Goal: Contribute content: Contribute content

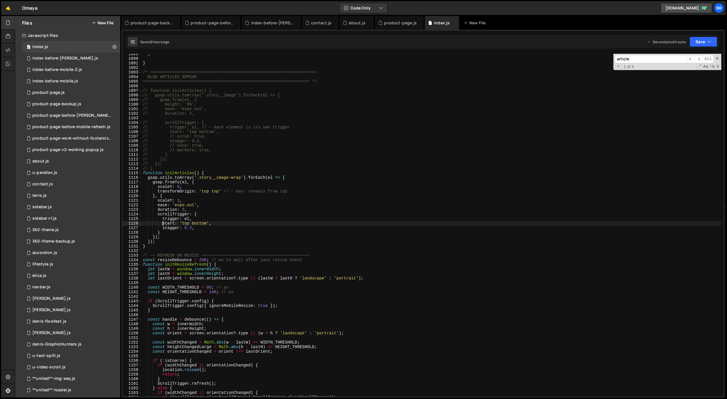
scroll to position [978, 0]
click at [387, 214] on div "; } /* ==================================================================== BLO…" at bounding box center [432, 228] width 580 height 352
click at [332, 190] on div "; } /* ==================================================================== BLO…" at bounding box center [432, 228] width 580 height 352
click at [378, 149] on div "; } /* ==================================================================== BLO…" at bounding box center [432, 228] width 580 height 352
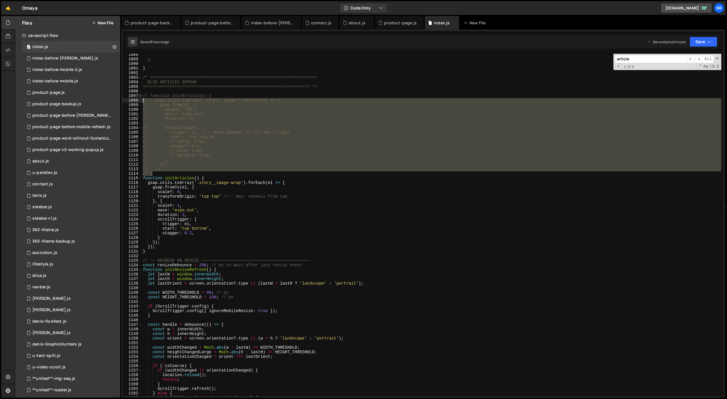
drag, startPoint x: 165, startPoint y: 173, endPoint x: 139, endPoint y: 96, distance: 82.1
click at [139, 96] on div "// // markers: true, 1088 1089 1090 1091 1092 1093 1094 1095 1096 1097 1098 109…" at bounding box center [423, 225] width 601 height 343
type textarea "// function initArticles() { // gsap.utils.toArray('.story__image').forEach(el …"
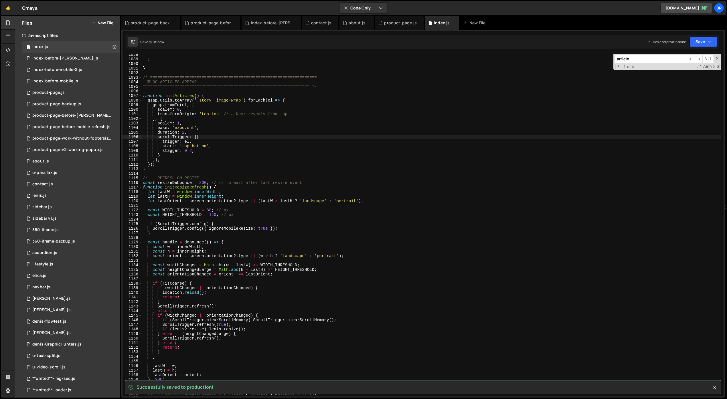
click at [228, 136] on div "; } /* ==================================================================== BLO…" at bounding box center [432, 228] width 580 height 352
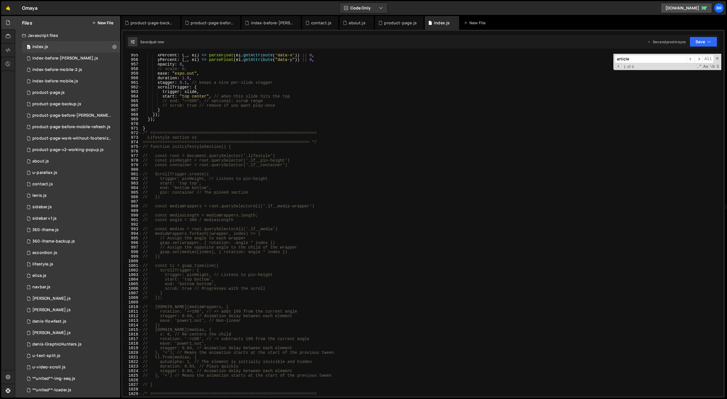
scroll to position [4403, 0]
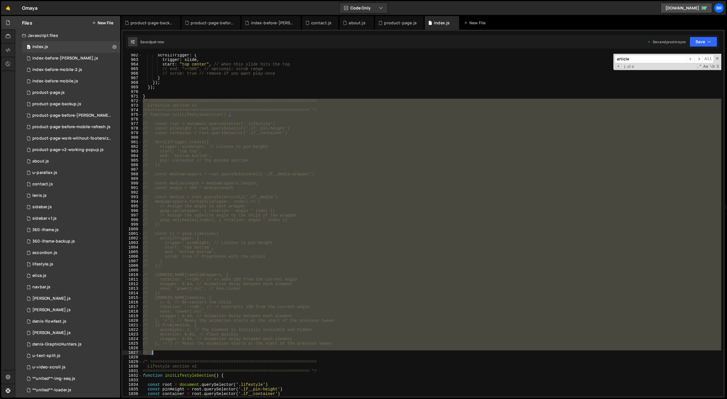
drag, startPoint x: 143, startPoint y: 101, endPoint x: 331, endPoint y: 352, distance: 313.3
click at [331, 352] on div "scrollTrigger : { trigger : slide , start : "top center" , // when this slide h…" at bounding box center [432, 229] width 580 height 352
type textarea "// }"
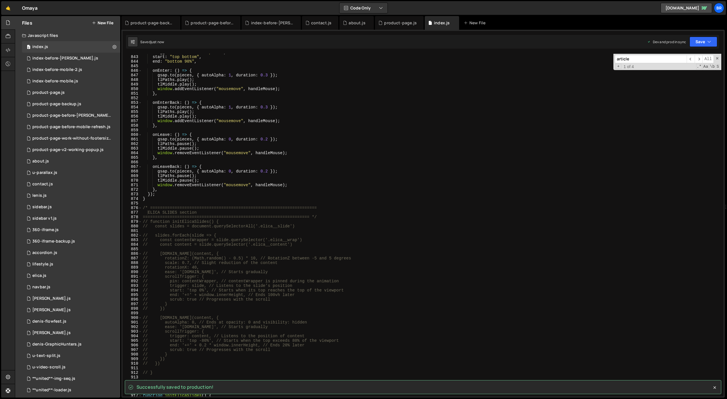
scroll to position [3925, 0]
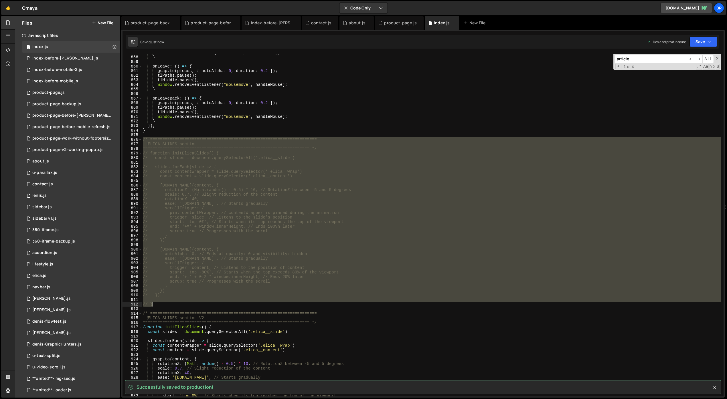
drag, startPoint x: 143, startPoint y: 138, endPoint x: 273, endPoint y: 305, distance: 212.1
click at [273, 305] on div "window . addEventListener ( "mousemove" , handleMouse ) ; } , onLeave : ( ) => …" at bounding box center [432, 226] width 580 height 352
type textarea "// }"
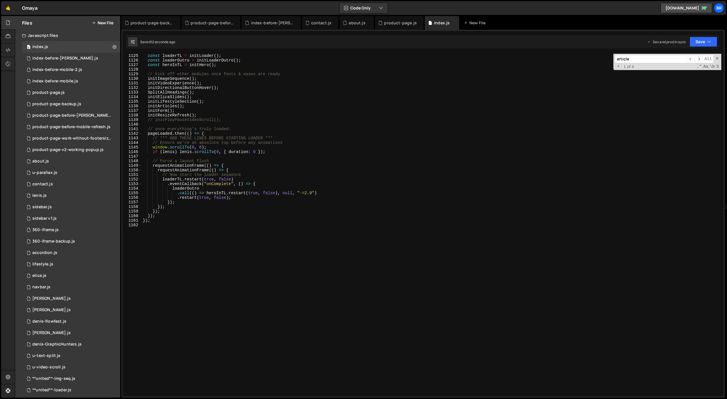
scroll to position [4857, 0]
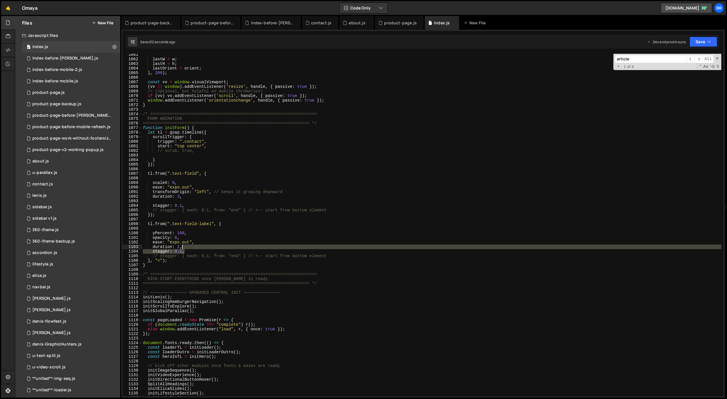
click at [304, 249] on div "lastW = w ; lastH = h ; lastOrient = orient ; } , 200 ) ; const vv = window . v…" at bounding box center [432, 228] width 580 height 352
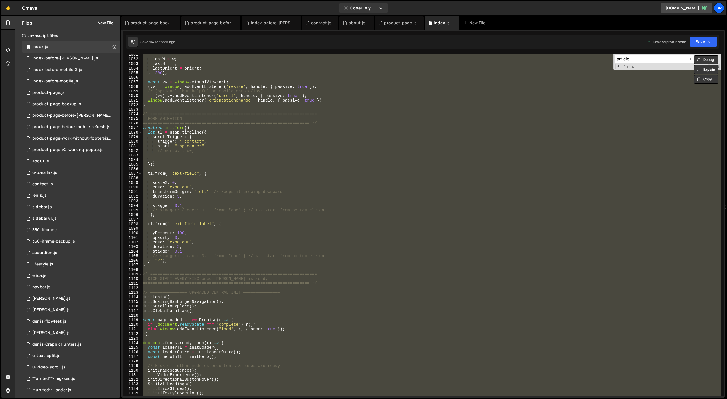
click at [299, 252] on div "lastW = w ; lastH = h ; lastOrient = orient ; } , 200 ) ; const vv = window . v…" at bounding box center [432, 225] width 580 height 343
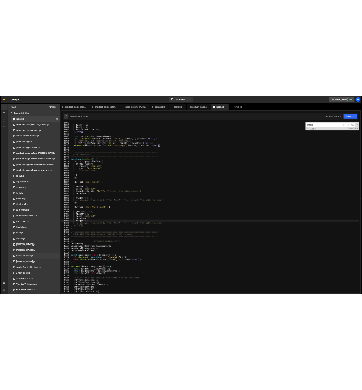
scroll to position [61, 0]
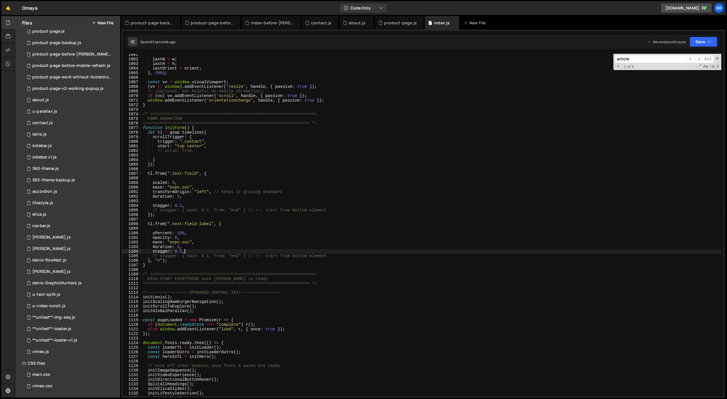
click at [271, 266] on div "lastW = w ; lastH = h ; lastOrient = orient ; } , 200 ) ; const vv = window . v…" at bounding box center [432, 228] width 580 height 352
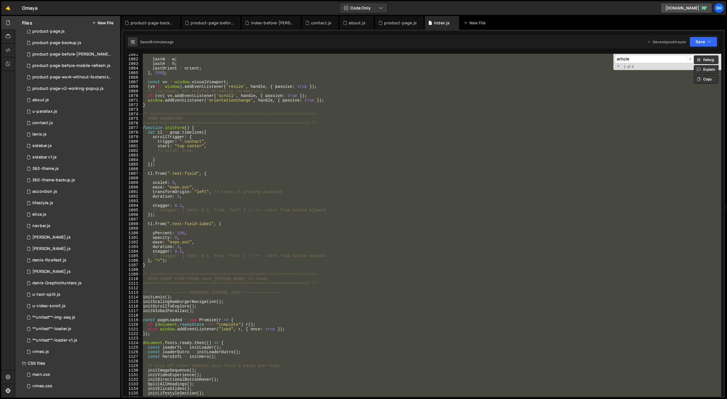
click at [332, 261] on div "lastW = w ; lastH = h ; lastOrient = orient ; } , 200 ) ; const vv = window . v…" at bounding box center [432, 225] width 580 height 343
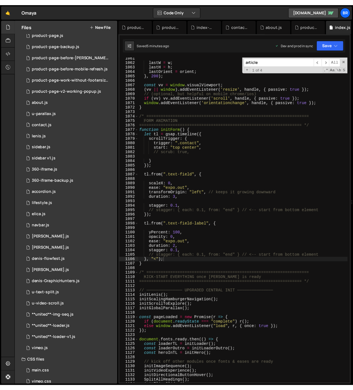
scroll to position [4921, 0]
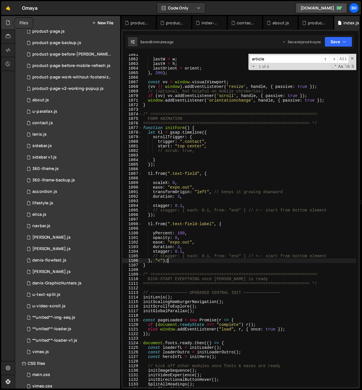
click at [11, 22] on div at bounding box center [8, 23] width 14 height 14
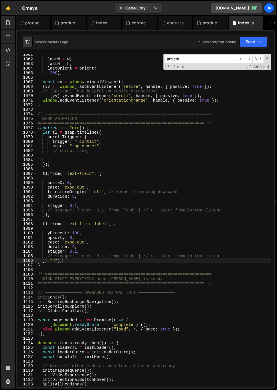
scroll to position [4898, 0]
type textarea "ease: "expo.out","
click at [132, 187] on div "lastW = w ; lastH = h ; lastOrient = orient ; } , 200 ) ; const vv = window . v…" at bounding box center [154, 223] width 235 height 343
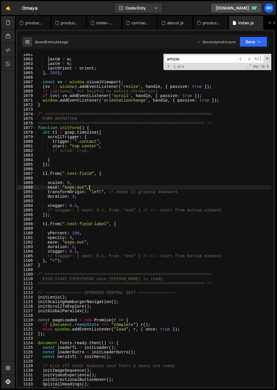
click at [115, 177] on div "lastW = w ; lastH = h ; lastOrient = orient ; } , 200 ) ; const vv = window . v…" at bounding box center [154, 223] width 235 height 343
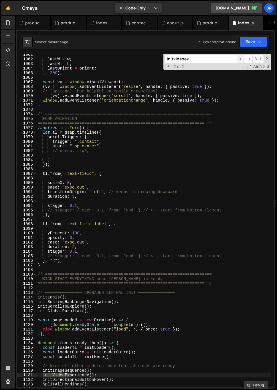
type input "initvideoex"
click at [242, 57] on span "​" at bounding box center [241, 59] width 8 height 8
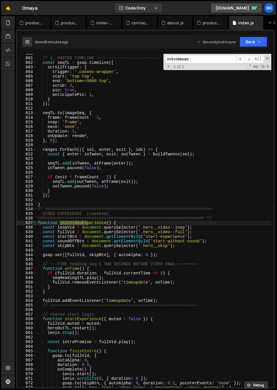
click at [131, 222] on div "/* 3. MASTER TIMELINE ------------------------------------------ */ const seqTL…" at bounding box center [154, 222] width 235 height 343
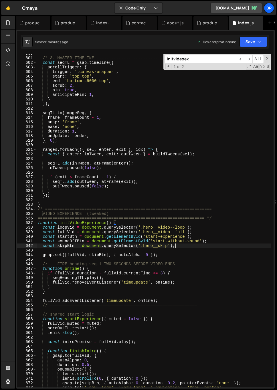
click at [183, 246] on div "/* 3. MASTER TIMELINE ------------------------------------------ */ const seqTL…" at bounding box center [154, 222] width 235 height 343
type textarea "const skipBtn = document.querySelector('.hero__skip');"
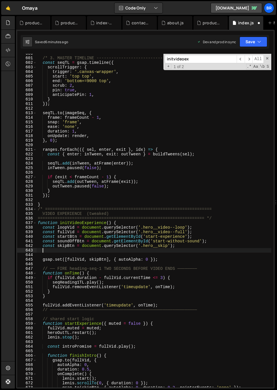
paste textarea "const muteSoundIndicator = document.querySelector('.mute-sound');"
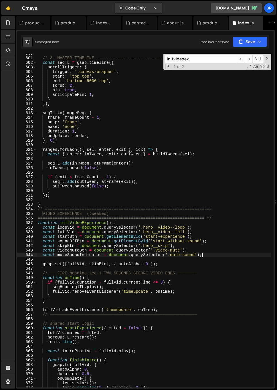
type textarea "const muteSoundIndicator = document.querySelector('.mute-sound');"
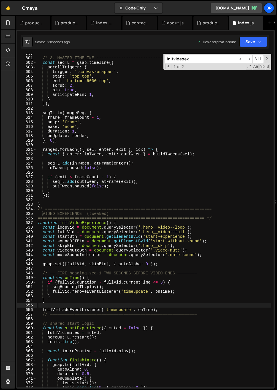
click at [167, 307] on div "/* 3. MASTER TIMELINE ------------------------------------------ */ const seqTL…" at bounding box center [154, 222] width 235 height 343
click at [168, 311] on div "/* 3. MASTER TIMELINE ------------------------------------------ */ const seqTL…" at bounding box center [154, 222] width 235 height 343
type textarea "fullVid.addEventListener('timeupdate', onTime);"
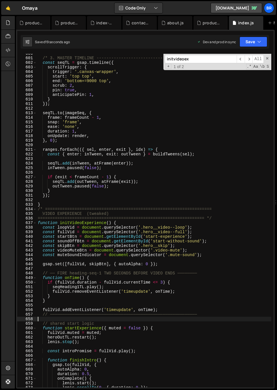
click at [170, 317] on div "/* 3. MASTER TIMELINE ------------------------------------------ */ const seqTL…" at bounding box center [154, 222] width 235 height 343
click at [172, 310] on div "/* 3. MASTER TIMELINE ------------------------------------------ */ const seqTL…" at bounding box center [154, 222] width 235 height 343
type textarea "fullVid.addEventListener('timeupdate', onTime);"
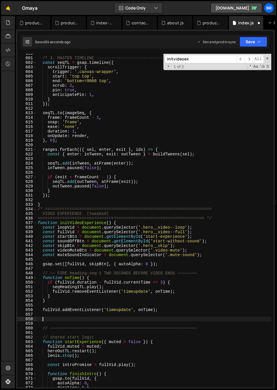
paste textarea "}"
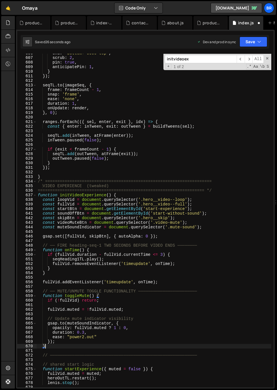
scroll to position [2815, 0]
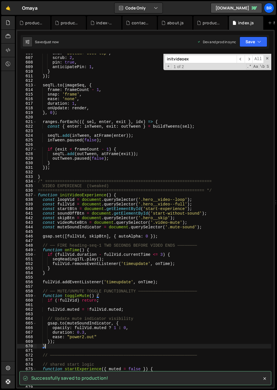
type textarea "}"
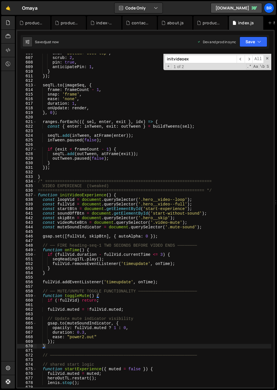
click at [116, 349] on div "end : 'bottom+=9000 top' , scrub : 2 , pin : true , anticipatePin : 1 , } }) ; …" at bounding box center [154, 222] width 235 height 343
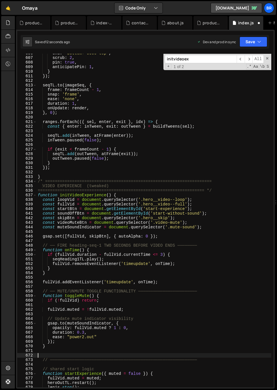
paste textarea "}"
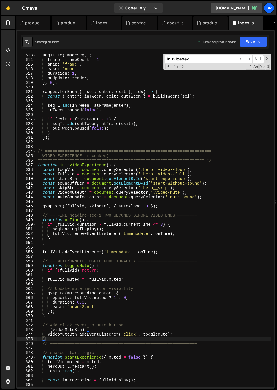
scroll to position [2871, 0]
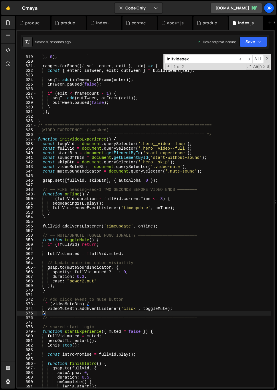
click at [144, 182] on div "onUpdate : render , } , 0 ) ; ranges . forEach (({ sel , enter , exit } , idx )…" at bounding box center [154, 221] width 235 height 343
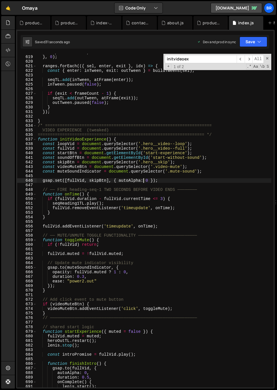
click at [106, 181] on div "onUpdate : render , } , 0 ) ; ranges . forEach (({ sel , enter , exit } , idx )…" at bounding box center [154, 221] width 235 height 343
click at [107, 180] on div "onUpdate : render , } , 0 ) ; ranges . forEach (({ sel , enter , exit } , idx )…" at bounding box center [154, 221] width 235 height 343
paste textarea "videoMuteBtn"
click at [122, 265] on div "onUpdate : render , } , 0 ) ; ranges . forEach (({ sel , enter , exit } , idx )…" at bounding box center [154, 221] width 235 height 343
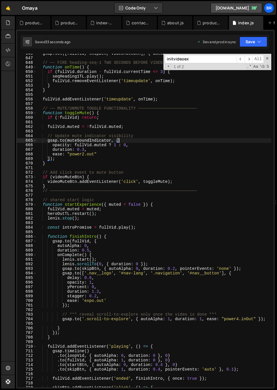
scroll to position [2998, 0]
click at [113, 254] on div "gsap . set ([ fullVid , skipBtn , videoMuteBtn ] , { autoAlpha : 0 }) ; // ── F…" at bounding box center [154, 222] width 235 height 343
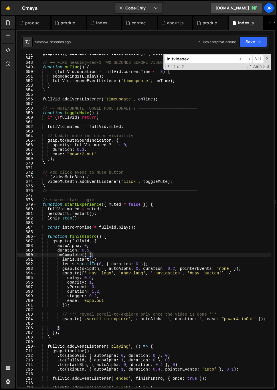
scroll to position [0, 3]
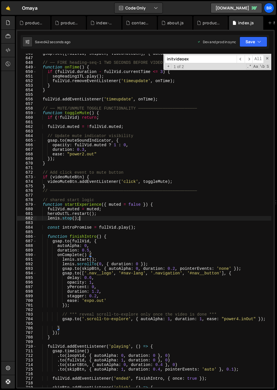
click at [114, 220] on div "gsap . set ([ fullVid , skipBtn , videoMuteBtn ] , { autoAlpha : 0 }) ; // ── F…" at bounding box center [154, 222] width 235 height 343
type textarea "lenis.stop();"
click at [104, 218] on div "gsap . set ([ fullVid , skipBtn , videoMuteBtn ] , { autoAlpha : 0 }) ; // ── F…" at bounding box center [154, 222] width 235 height 343
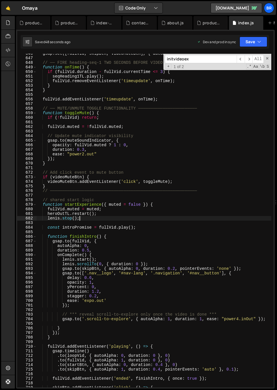
paste textarea "});"
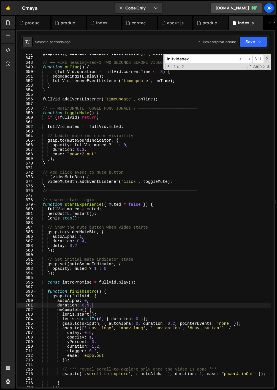
click at [119, 307] on div "gsap . set ([ fullVid , skipBtn , videoMuteBtn ] , { autoAlpha : 0 }) ; // ── F…" at bounding box center [154, 222] width 235 height 343
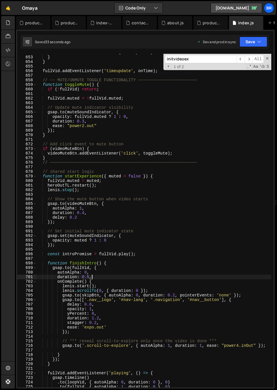
scroll to position [3032, 0]
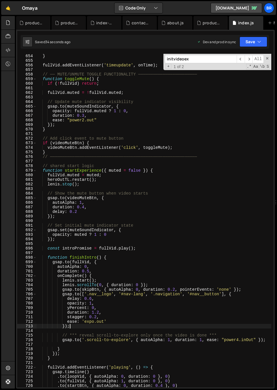
click at [110, 324] on div "} fullVid . addEventListener ( 'timeupdate' , onTime ) ; // ── MUTE/UNMUTE TOGG…" at bounding box center [154, 225] width 235 height 343
click at [137, 322] on div "} fullVid . addEventListener ( 'timeupdate' , onTime ) ; // ── MUTE/UNMUTE TOGG…" at bounding box center [154, 225] width 235 height 343
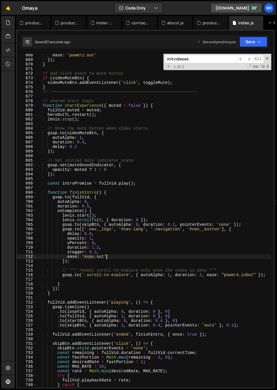
scroll to position [3097, 0]
click at [96, 210] on div "ease : "power2.out" }) ; } // Add click event to mute button if ( videoMuteBtn …" at bounding box center [154, 224] width 235 height 343
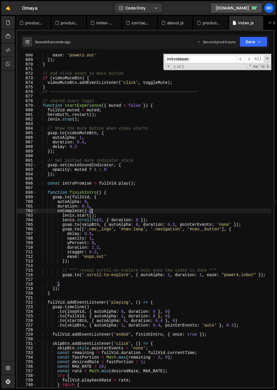
click at [104, 222] on div "ease : "power2.out" }) ; } // Add click event to mute button if ( videoMuteBtn …" at bounding box center [154, 224] width 235 height 343
type textarea "[PERSON_NAME].scrollTo(0, { duration: 0 });"
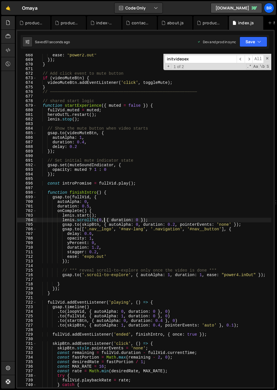
click at [153, 221] on div "ease : "power2.out" }) ; } // Add click event to mute button if ( videoMuteBtn …" at bounding box center [154, 224] width 235 height 343
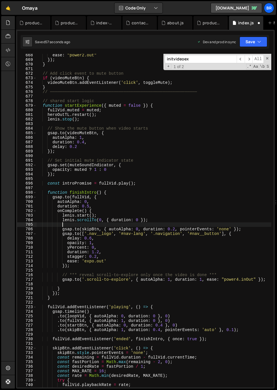
paste textarea
click at [154, 224] on div "ease : "power2.out" }) ; } // Add click event to mute button if ( videoMuteBtn …" at bounding box center [154, 224] width 235 height 343
paste textarea "[DOMAIN_NAME](videoMuteBtn, { autoAlpha: 0, duration: 0.2 });"
click at [171, 215] on div "ease : "power2.out" }) ; } // Add click event to mute button if ( videoMuteBtn …" at bounding box center [154, 224] width 235 height 343
click at [198, 224] on div "ease : "power2.out" }) ; } // Add click event to mute button if ( videoMuteBtn …" at bounding box center [154, 224] width 235 height 343
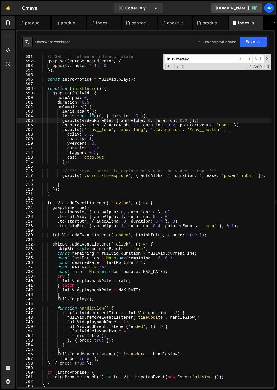
scroll to position [3227, 0]
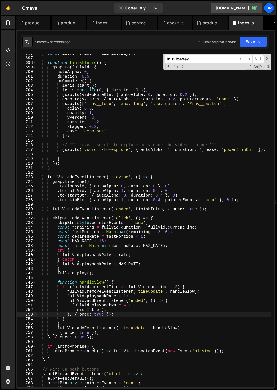
click at [141, 314] on div "const introPromise = fullVid . play ( ) ; function finishIntro ( ) { gsap . to …" at bounding box center [154, 222] width 235 height 343
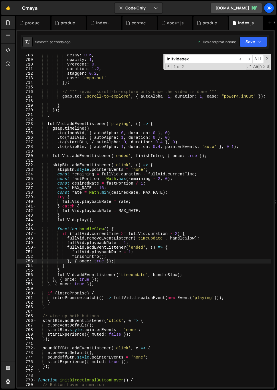
scroll to position [3281, 0]
click at [160, 327] on div "delay : 0.6 , opacity : 1 , yPercent : 0 , duration : 1.2 , stagger : 0.2 , eas…" at bounding box center [154, 224] width 235 height 343
click at [172, 321] on div "delay : 0.6 , opacity : 1 , yPercent : 0 , duration : 1.2 , stagger : 0.2 , eas…" at bounding box center [154, 224] width 235 height 343
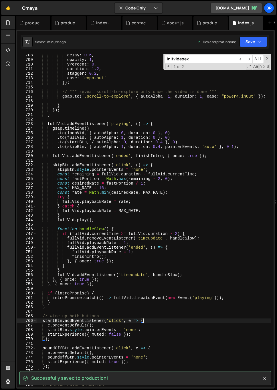
type textarea "});"
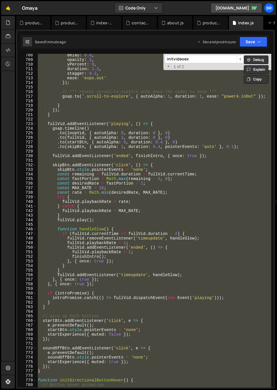
click at [113, 224] on div "delay : 0.6 , opacity : 1 , yPercent : 0 , duration : 1.2 , stagger : 0.2 , eas…" at bounding box center [154, 221] width 235 height 334
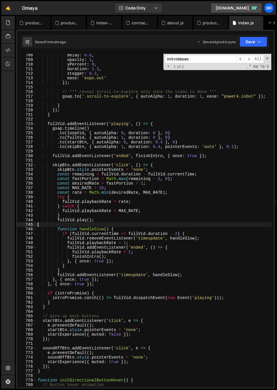
click at [196, 59] on input "initvideoex" at bounding box center [201, 59] width 72 height 8
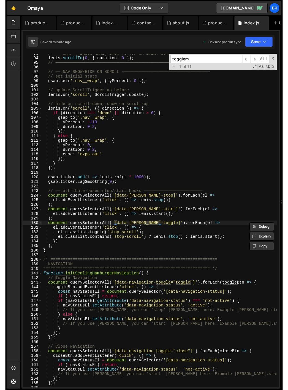
scroll to position [2893, 0]
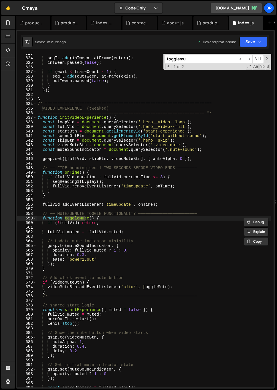
type input "togglemu"
click at [116, 224] on div "seqTL . add ( inTween , atFrame ( enter )) ; inTween . paused ( false ) ; if ( …" at bounding box center [154, 222] width 235 height 343
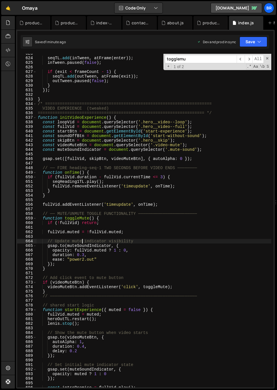
click at [82, 240] on div "seqTL . add ( inTween , atFrame ( enter )) ; inTween . paused ( false ) ; if ( …" at bounding box center [154, 222] width 235 height 343
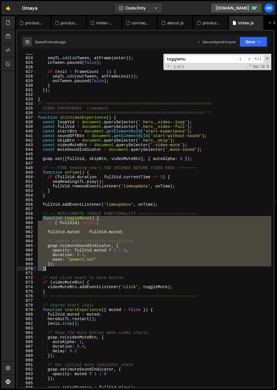
drag, startPoint x: 43, startPoint y: 219, endPoint x: 55, endPoint y: 269, distance: 51.4
click at [55, 269] on div "seqTL . add ( inTween , atFrame ( enter )) ; inTween . paused ( false ) ; if ( …" at bounding box center [154, 222] width 235 height 343
paste textarea
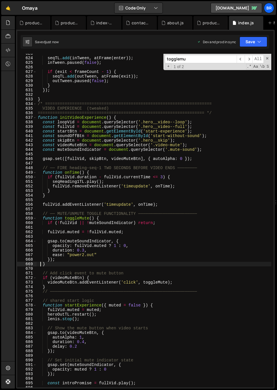
click at [100, 231] on div "seqTL . add ( inTween , atFrame ( enter )) ; inTween . paused ( false ) ; if ( …" at bounding box center [154, 222] width 235 height 343
click at [127, 223] on div "seqTL . add ( inTween , atFrame ( enter )) ; inTween . paused ( false ) ; if ( …" at bounding box center [154, 222] width 235 height 343
type textarea "});"
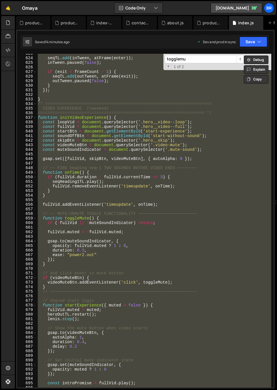
click at [190, 237] on div "seqTL . add ( inTween , atFrame ( enter )) ; inTween . paused ( false ) ; if ( …" at bounding box center [154, 221] width 235 height 334
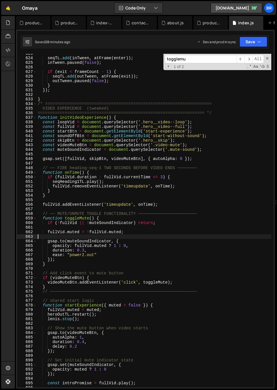
click at [156, 162] on div "seqTL . add ( inTween , atFrame ( enter )) ; inTween . paused ( false ) ; if ( …" at bounding box center [154, 222] width 235 height 343
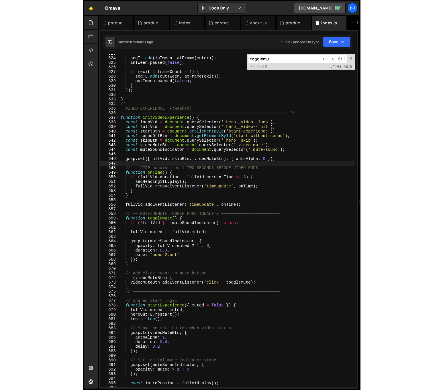
scroll to position [2856, 0]
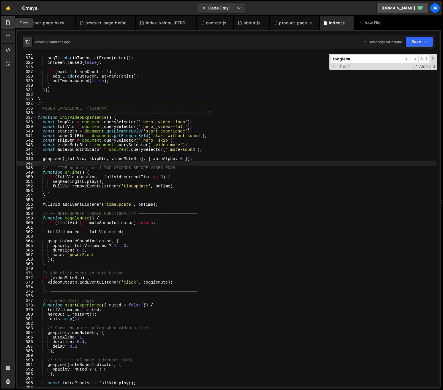
click at [5, 25] on div at bounding box center [8, 23] width 14 height 14
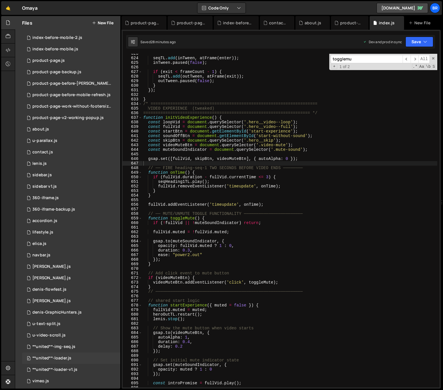
scroll to position [0, 0]
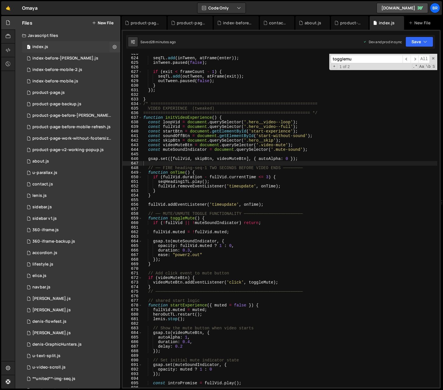
click at [64, 48] on div "0 index.js 0" at bounding box center [71, 46] width 98 height 11
click at [221, 87] on div "seqTL . add ( inTween , atFrame ( enter )) ; inTween . paused ( false ) ; if ( …" at bounding box center [342, 222] width 400 height 343
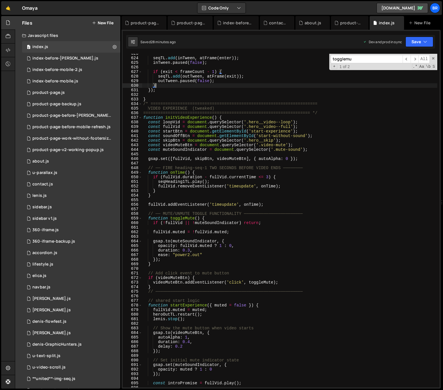
type textarea "});"
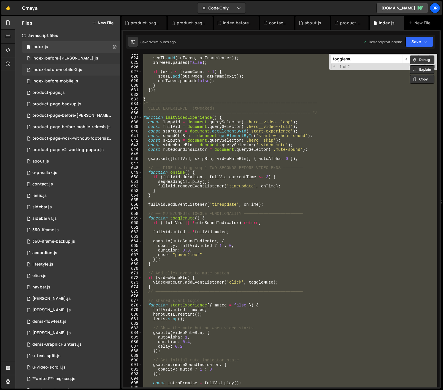
scroll to position [1387, 0]
click at [65, 58] on div "index-before-[PERSON_NAME].js" at bounding box center [65, 58] width 66 height 5
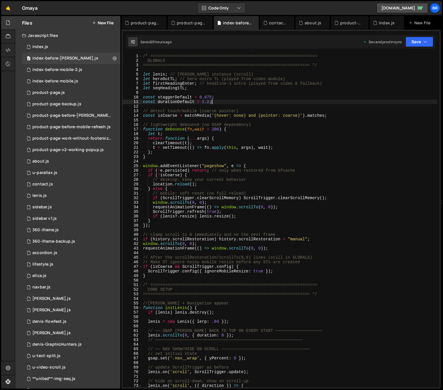
click at [249, 100] on div "/* ==================================================================== GLOBALS…" at bounding box center [289, 225] width 295 height 343
type textarea "});"
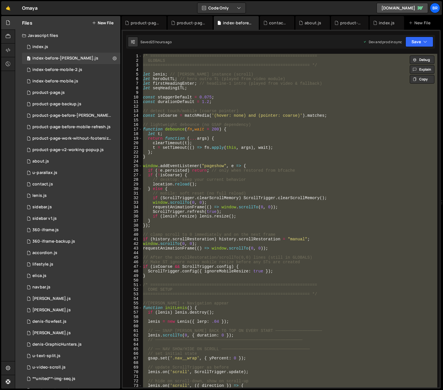
paste textarea
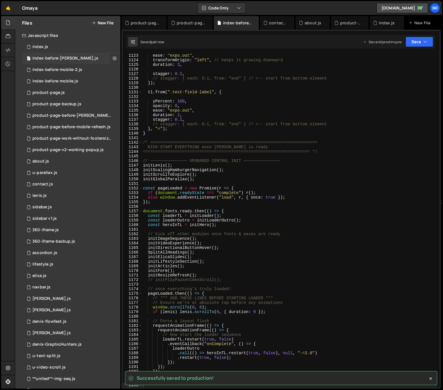
click at [113, 57] on icon at bounding box center [115, 58] width 4 height 5
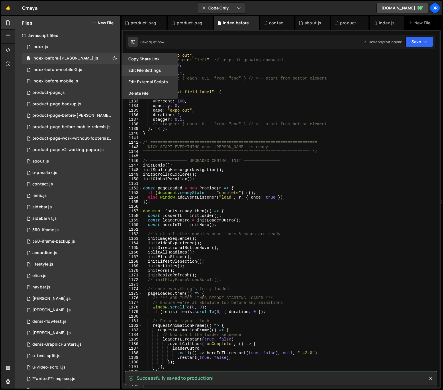
click at [141, 71] on button "Edit File Settings" at bounding box center [149, 70] width 56 height 11
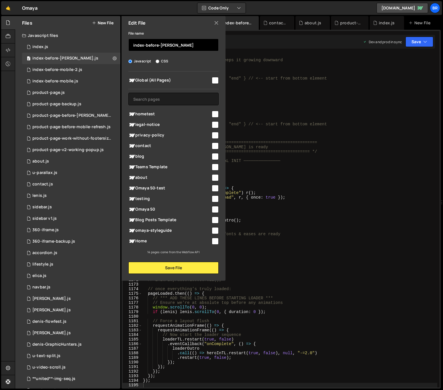
click at [169, 44] on input "index-before-[PERSON_NAME]" at bounding box center [173, 45] width 90 height 13
type input "index-before-sound"
click at [194, 267] on button "Save File" at bounding box center [173, 268] width 90 height 12
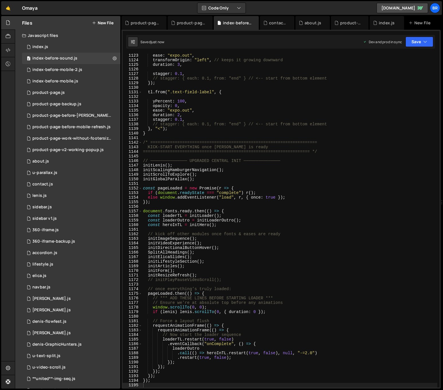
type textarea "stagger: 0.1,"
click at [240, 119] on div "ease : "expo.out" , transformOrigin : "left" , // keeps it growing downward dur…" at bounding box center [289, 224] width 295 height 343
click at [62, 46] on div "0 index.js 0" at bounding box center [71, 46] width 98 height 11
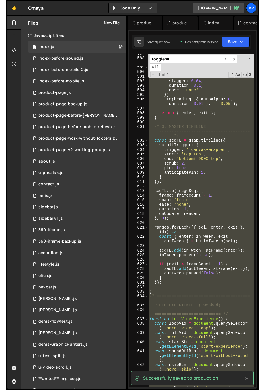
scroll to position [3777, 0]
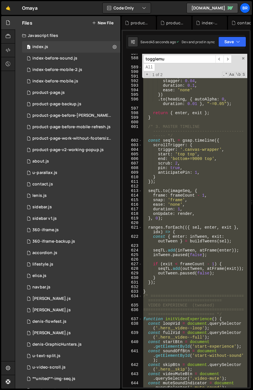
click at [191, 227] on div "const exit = gsap . timeline ({ paused : true }) . to ( split . lines , { yPerc…" at bounding box center [194, 221] width 105 height 334
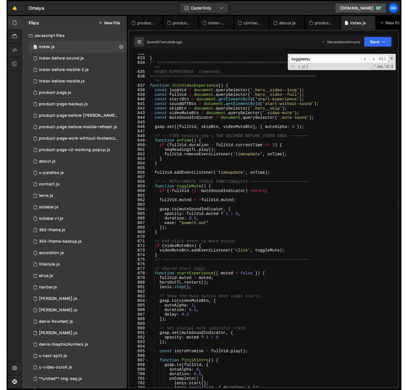
scroll to position [2911, 0]
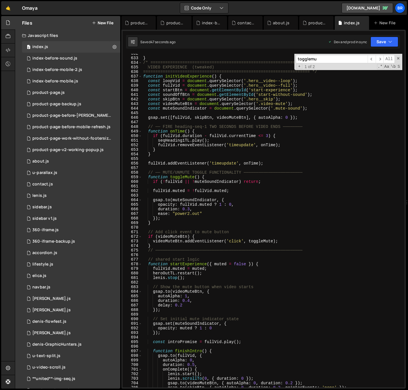
click at [256, 174] on div "} /* ==================================================================== VIDEO…" at bounding box center [272, 222] width 260 height 343
click at [307, 212] on div "} /* ==================================================================== VIDEO…" at bounding box center [272, 222] width 260 height 343
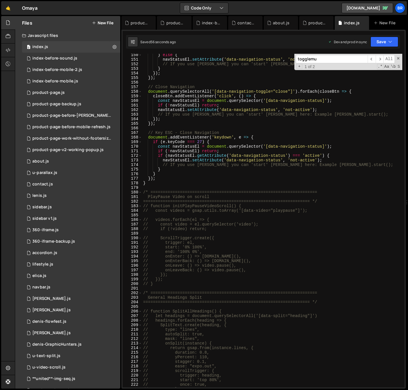
scroll to position [566, 0]
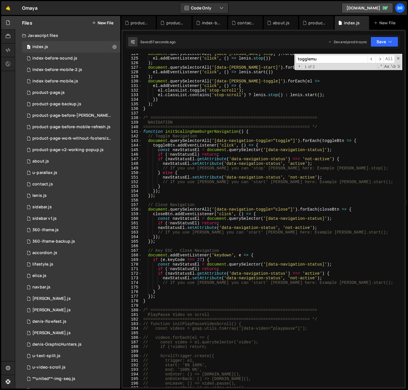
click at [173, 109] on div "document . querySelectorAll ( '[data-[PERSON_NAME]-stop]' ) . forEach ( el => e…" at bounding box center [272, 223] width 260 height 343
type textarea "}"
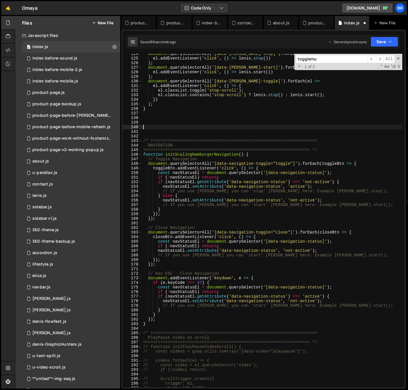
paste textarea "}"
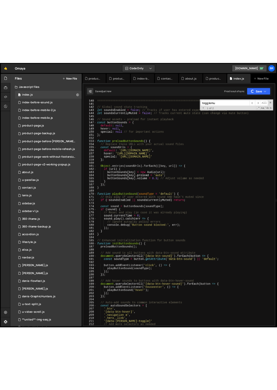
scroll to position [571, 0]
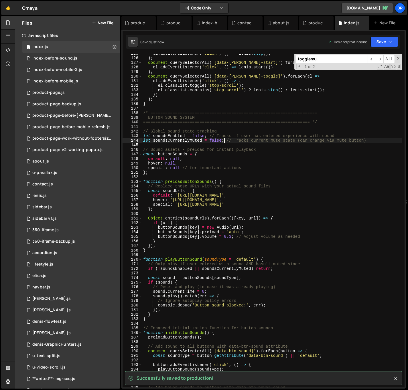
click at [224, 139] on div "el . addEventListener ( 'click' , ( ) => [PERSON_NAME] . stop ( )) ) ; document…" at bounding box center [272, 222] width 260 height 343
click at [205, 159] on div "el . addEventListener ( 'click' , ( ) => [PERSON_NAME] . stop ( )) ) ; document…" at bounding box center [272, 222] width 260 height 343
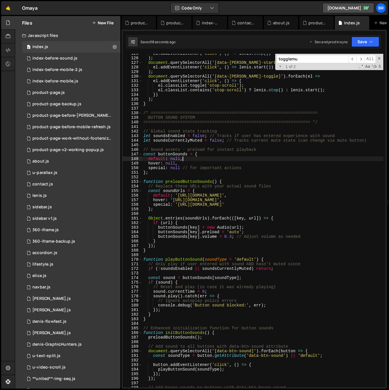
click at [275, 202] on div "el . addEventListener ( 'click' , ( ) => [PERSON_NAME] . stop ( )) ) ; document…" at bounding box center [262, 222] width 241 height 343
drag, startPoint x: 290, startPoint y: 196, endPoint x: 177, endPoint y: 197, distance: 112.5
click at [177, 197] on div "el . addEventListener ( 'click' , ( ) => [PERSON_NAME] . stop ( )) ) ; document…" at bounding box center [262, 222] width 241 height 343
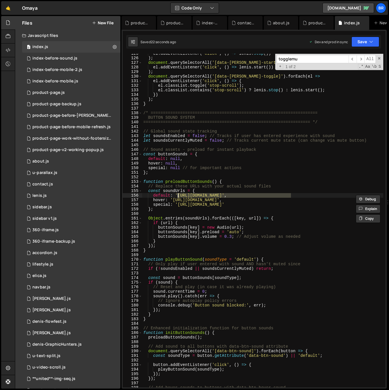
paste textarea "[DOMAIN_NAME][URL][DOMAIN_NAME]"
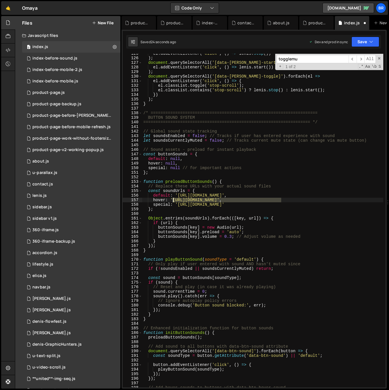
drag, startPoint x: 280, startPoint y: 200, endPoint x: 173, endPoint y: 200, distance: 106.8
click at [173, 200] on div "el . addEventListener ( 'click' , ( ) => [PERSON_NAME] . stop ( )) ) ; document…" at bounding box center [262, 222] width 241 height 343
paste textarea "[DOMAIN_NAME][URL][DOMAIN_NAME]"
drag, startPoint x: 290, startPoint y: 206, endPoint x: 177, endPoint y: 204, distance: 112.8
click at [177, 204] on div "el . addEventListener ( 'click' , ( ) => [PERSON_NAME] . stop ( )) ) ; document…" at bounding box center [262, 222] width 241 height 343
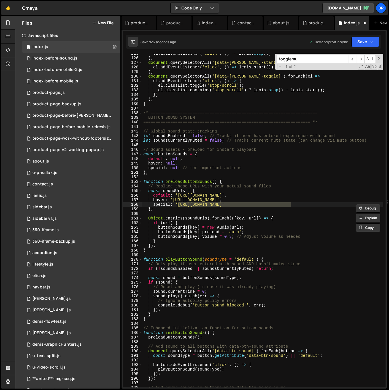
paste textarea "[DOMAIN_NAME][URL][DOMAIN_NAME]"
type textarea "special: '[URL][DOMAIN_NAME]'"
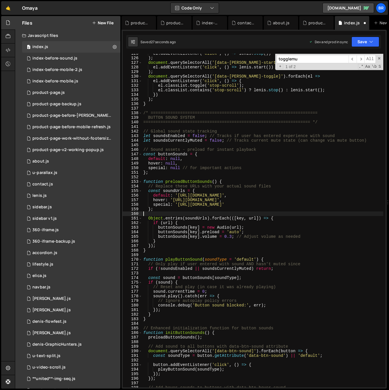
click at [253, 214] on div "el . addEventListener ( 'click' , ( ) => [PERSON_NAME] . stop ( )) ) ; document…" at bounding box center [262, 222] width 241 height 343
type textarea "S"
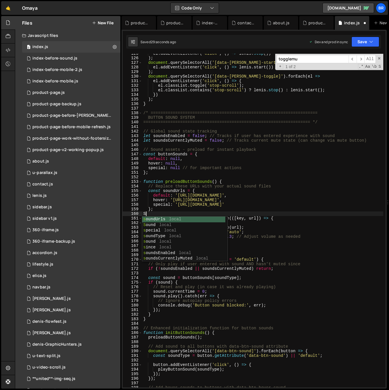
click at [275, 216] on div "el . addEventListener ( 'click' , ( ) => [PERSON_NAME] . stop ( )) ) ; document…" at bounding box center [262, 222] width 241 height 343
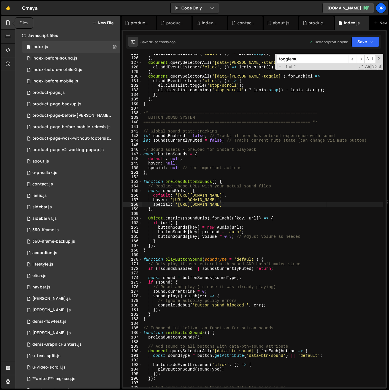
click at [9, 23] on icon at bounding box center [8, 22] width 5 height 6
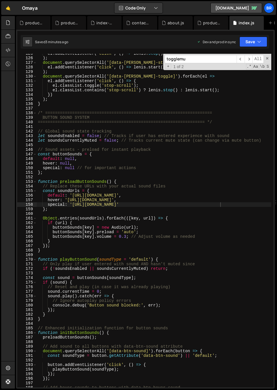
type textarea "function preloadButtonSounds() {"
click at [199, 180] on div "el . addEventListener ( 'click' , ( ) => [PERSON_NAME] . stop ( )) ) ; document…" at bounding box center [154, 222] width 234 height 343
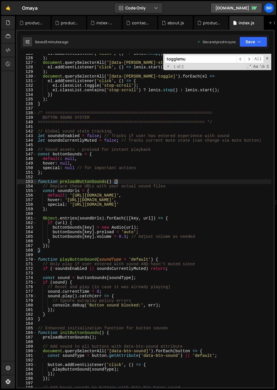
click at [202, 61] on input "togglemu" at bounding box center [200, 59] width 72 height 8
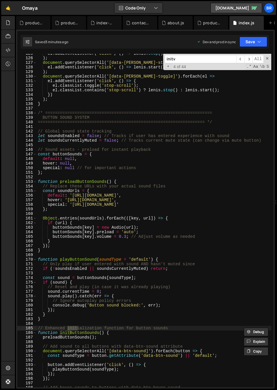
scroll to position [3200, 0]
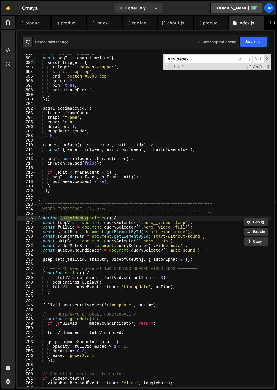
type input "initvideoex"
click at [197, 247] on div "/* 3. MASTER TIMELINE ------------------------------------------ */ const seqTL…" at bounding box center [154, 222] width 234 height 343
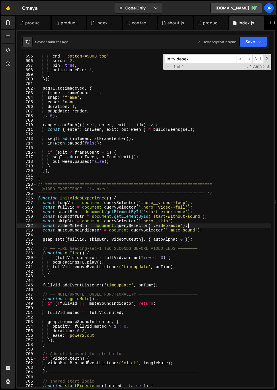
scroll to position [3225, 0]
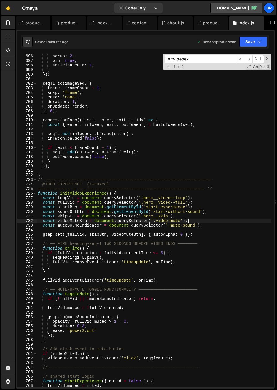
click at [107, 247] on div "scrub : 2 , pin : true , anticipatePin : 1 , } }) ; seqTL . to ( imageSeq , { f…" at bounding box center [154, 225] width 234 height 343
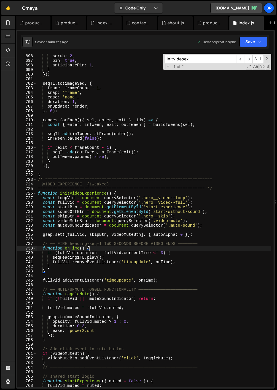
click at [107, 252] on div "scrub : 2 , pin : true , anticipatePin : 1 , } }) ; seqTL . to ( imageSeq , { f…" at bounding box center [154, 225] width 234 height 343
click at [105, 257] on div "scrub : 2 , pin : true , anticipatePin : 1 , } }) ; seqTL . to ( imageSeq , { f…" at bounding box center [154, 225] width 234 height 343
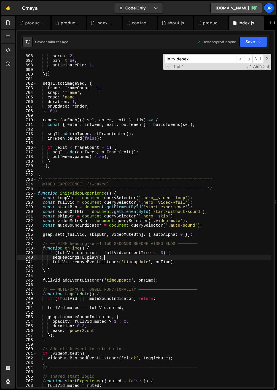
click at [105, 263] on div "scrub : 2 , pin : true , anticipatePin : 1 , } }) ; seqTL . to ( imageSeq , { f…" at bounding box center [154, 225] width 234 height 343
click at [95, 281] on div "scrub : 2 , pin : true , anticipatePin : 1 , } }) ; seqTL . to ( imageSeq , { f…" at bounding box center [154, 225] width 234 height 343
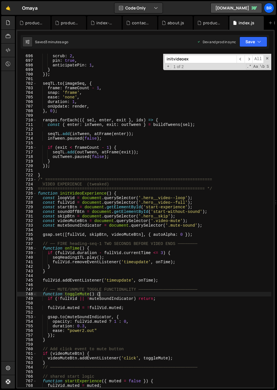
click at [100, 296] on div "scrub : 2 , pin : true , anticipatePin : 1 , } }) ; seqTL . to ( imageSeq , { f…" at bounding box center [154, 225] width 234 height 343
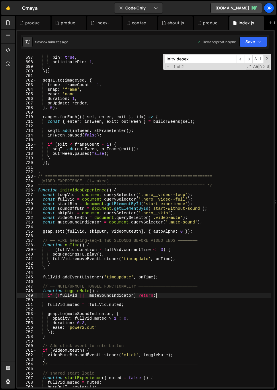
click at [170, 297] on div "scrub : 2 , pin : true , anticipatePin : 1 , } }) ; seqTL . to ( imageSeq , { f…" at bounding box center [154, 222] width 234 height 343
click at [157, 303] on div "scrub : 2 , pin : true , anticipatePin : 1 , } }) ; seqTL . to ( imageSeq , { f…" at bounding box center [154, 222] width 234 height 343
type textarea "fullVid.muted = !fullVid.muted;"
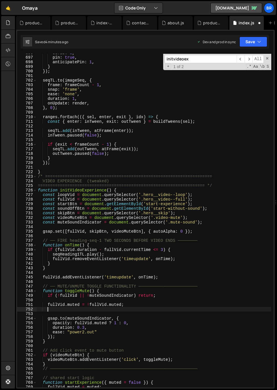
paste textarea "soundsCurrentlyMuted = fullVid.muted; // Track button sound state too"
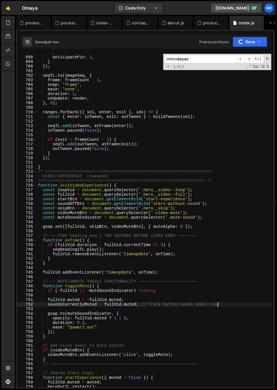
scroll to position [3234, 0]
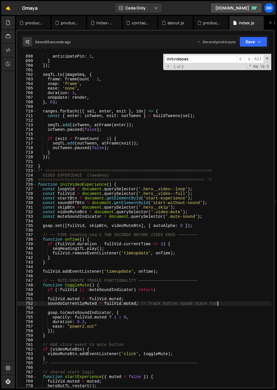
click at [179, 330] on div "pin : true , anticipatePin : 1 , } }) ; seqTL . to ( imageSeq , { frame : frame…" at bounding box center [154, 221] width 234 height 343
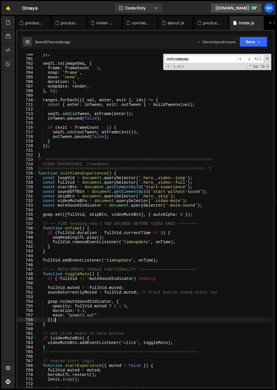
scroll to position [3298, 0]
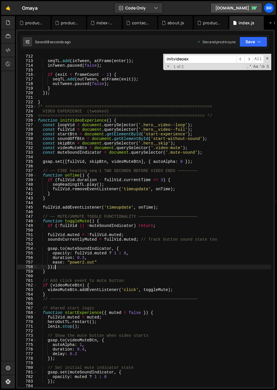
click at [129, 320] on div "const { enter : inTween , exit : outTween } = buildTweens ( sel ) ; seqTL . add…" at bounding box center [154, 221] width 234 height 343
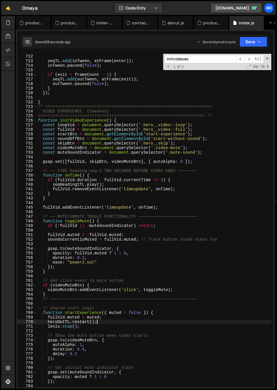
click at [159, 315] on div "const { enter : inTween , exit : outTween } = buildTweens ( sel ) ; seqTL . add…" at bounding box center [154, 221] width 234 height 343
click at [141, 318] on div "const { enter : inTween , exit : outTween } = buildTweens ( sel ) ; seqTL . add…" at bounding box center [154, 221] width 234 height 343
drag, startPoint x: 48, startPoint y: 318, endPoint x: 107, endPoint y: 317, distance: 59.3
click at [107, 317] on div "const { enter : inTween , exit : outTween } = buildTweens ( sel ) ; seqTL . add…" at bounding box center [154, 221] width 234 height 343
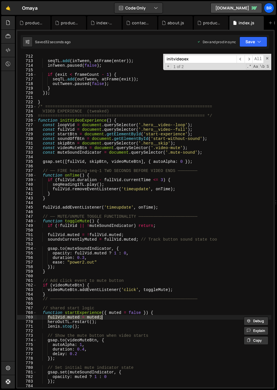
paste textarea "soundsCurrentlyMuted = muted; // Set current mute state"
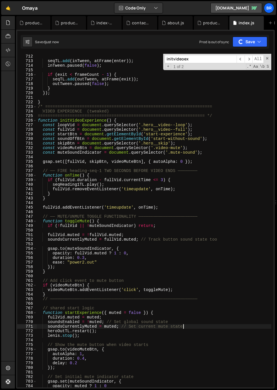
scroll to position [3320, 0]
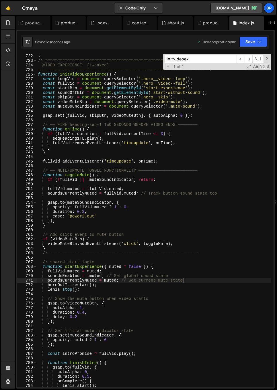
click at [104, 332] on div "} /* ==================================================================== VIDEO…" at bounding box center [154, 225] width 234 height 343
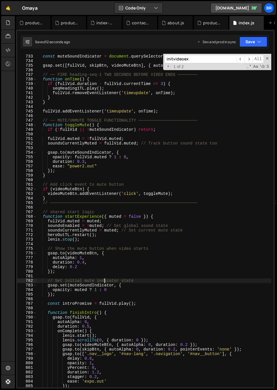
scroll to position [3394, 0]
click at [153, 315] on div "const videoMuteBtn = document . querySelector ( '.video-mute' ) ; const muteSou…" at bounding box center [154, 221] width 234 height 343
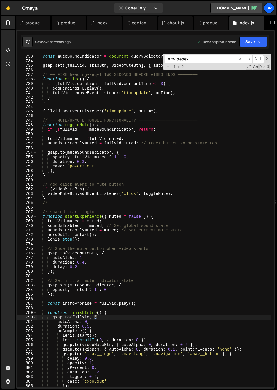
click at [133, 323] on div "const videoMuteBtn = document . querySelector ( '.video-mute' ) ; const muteSou…" at bounding box center [154, 221] width 234 height 343
type textarea "autoAlpha: 0,"
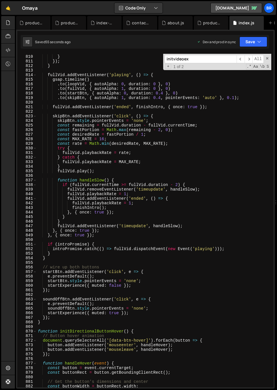
scroll to position [3746, 0]
click at [137, 326] on div "} }) ; } fullVid . addEventListener ( 'playing' , ( ) => { gsap . timeline ( ) …" at bounding box center [154, 221] width 234 height 343
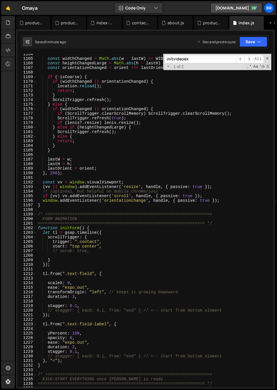
scroll to position [5666, 0]
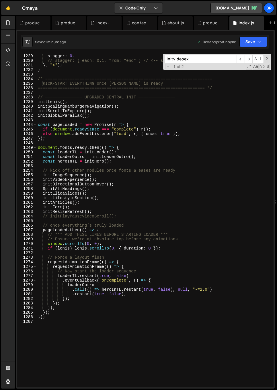
click at [103, 211] on div "stagger : 0.1 , // stagger: { each: 0.1, from: "end" } // <-- start from bottom…" at bounding box center [154, 225] width 234 height 343
click at [94, 118] on div "stagger : 0.1 , // stagger: { each: 0.1, from: "end" } // <-- start from bottom…" at bounding box center [154, 225] width 234 height 343
type textarea "initGlobalParallax();"
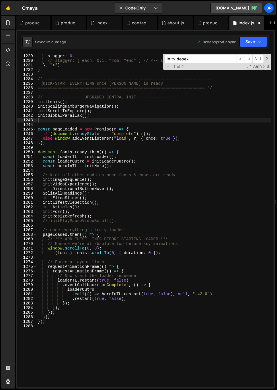
paste textarea "initButtonSounds();"
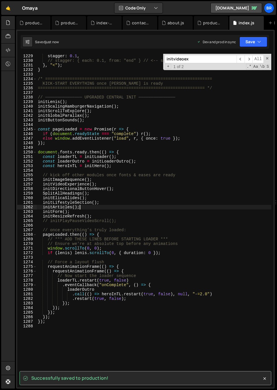
click at [161, 207] on div "stagger : 0.1 , // stagger: { each: 0.1, from: "end" } // <-- start from bottom…" at bounding box center [154, 225] width 234 height 343
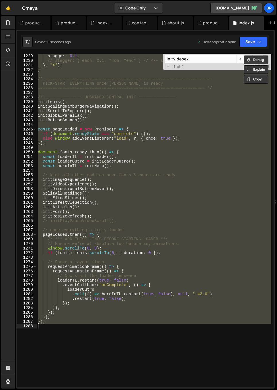
click at [77, 291] on div "stagger : 0.1 , // stagger: { each: 0.1, from: "end" } // <-- start from bottom…" at bounding box center [154, 221] width 234 height 334
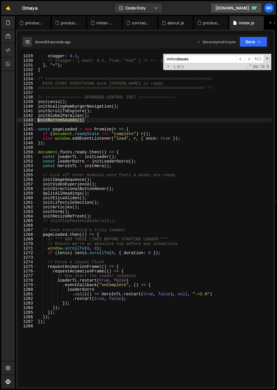
drag, startPoint x: 88, startPoint y: 120, endPoint x: 38, endPoint y: 121, distance: 51.0
click at [38, 121] on div "stagger : 0.1 , // stagger: { each: 0.1, from: "end" } // <-- start from bottom…" at bounding box center [154, 225] width 234 height 343
type textarea "initButtonSounds();"
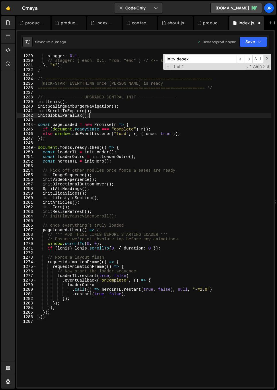
click at [103, 211] on div "stagger : 0.1 , // stagger: { each: 0.1, from: "end" } // <-- start from bottom…" at bounding box center [154, 225] width 234 height 343
type textarea "initResizeRefresh();"
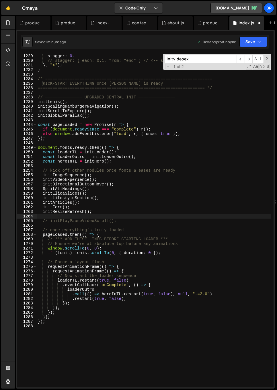
paste textarea "initButtonSounds();"
click at [113, 115] on div "stagger : 0.1 , // stagger: { each: 0.1, from: "end" } // <-- start from bottom…" at bounding box center [154, 225] width 234 height 343
type textarea "initGlobalParallax();"
type input "initbuttonsou"
click at [239, 58] on span "​" at bounding box center [240, 59] width 8 height 8
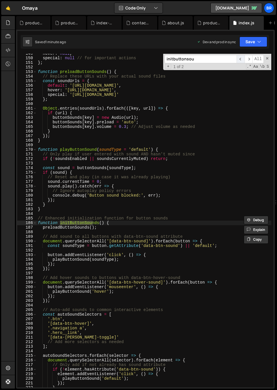
scroll to position [681, 0]
click at [148, 220] on div "hover : null , special : null // for important actions } ; function preloadButt…" at bounding box center [154, 222] width 234 height 343
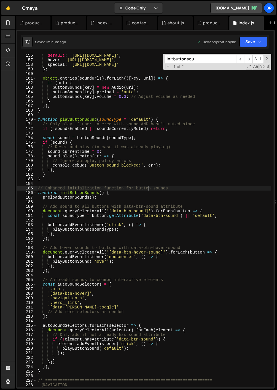
scroll to position [739, 0]
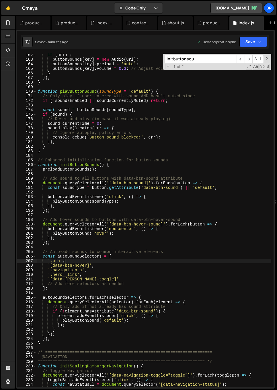
drag, startPoint x: 145, startPoint y: 262, endPoint x: 88, endPoint y: 283, distance: 61.5
click at [145, 262] on div "if ( url ) { buttonSounds [ key ] = new Audio ( url ) ; buttonSounds [ key ] . …" at bounding box center [154, 224] width 234 height 343
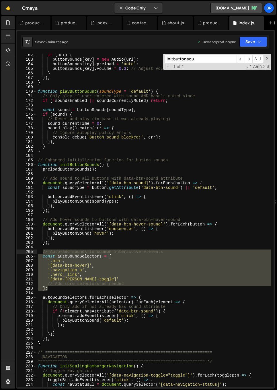
drag, startPoint x: 59, startPoint y: 288, endPoint x: 42, endPoint y: 253, distance: 38.7
click at [42, 253] on div "if ( url ) { buttonSounds [ key ] = new Audio ( url ) ; buttonSounds [ key ] . …" at bounding box center [154, 224] width 234 height 343
type textarea "// Auto-add sounds to common interactive elements const autoSoundSelectors = ["
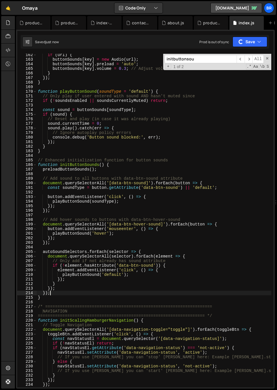
click at [143, 295] on div "if ( url ) { buttonSounds [ key ] = new Audio ( url ) ; buttonSounds [ key ] . …" at bounding box center [154, 224] width 234 height 343
type textarea "});"
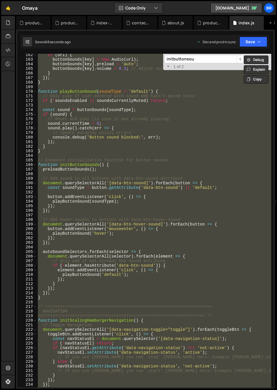
click at [201, 57] on input "initbuttonsou" at bounding box center [200, 59] width 72 height 8
paste input "autoSoundSelectors"
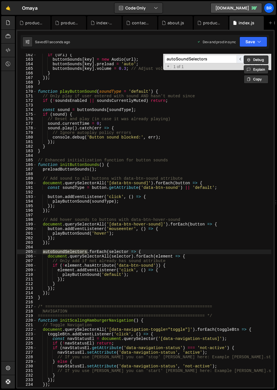
type input "autoSoundSelectors"
click at [239, 60] on span "​" at bounding box center [240, 59] width 8 height 8
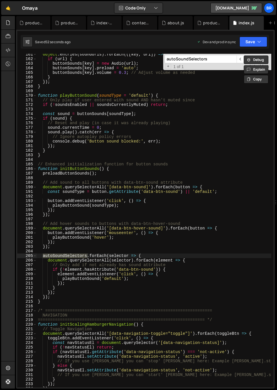
scroll to position [608, 0]
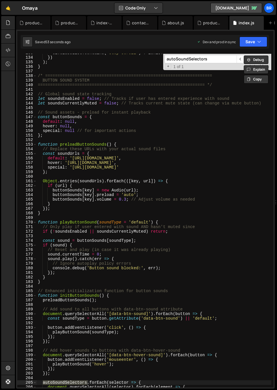
click at [236, 67] on div "+ 1 of 1 .* Aa \b S" at bounding box center [216, 66] width 105 height 5
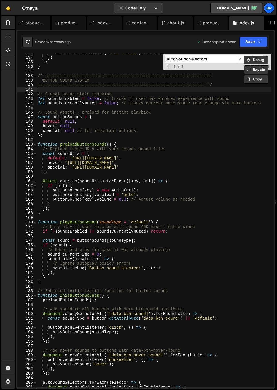
click at [260, 88] on div "el . classList . contains ( 'stop-scroll' ) ? [PERSON_NAME] . stop ( ) : [GEOGR…" at bounding box center [154, 222] width 234 height 343
click at [251, 59] on span "​" at bounding box center [248, 59] width 8 height 8
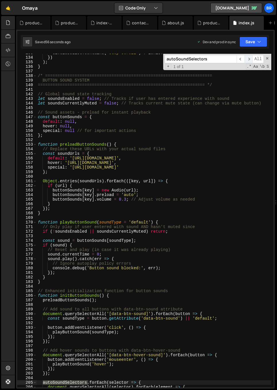
click at [245, 60] on span "​" at bounding box center [248, 59] width 8 height 8
click at [240, 60] on span "​" at bounding box center [240, 59] width 8 height 8
click at [237, 60] on span "​" at bounding box center [240, 59] width 8 height 8
click at [244, 60] on span "​" at bounding box center [248, 59] width 8 height 8
click at [236, 130] on div "el . classList . contains ( 'stop-scroll' ) ? [PERSON_NAME] . stop ( ) : [GEOGR…" at bounding box center [154, 222] width 234 height 343
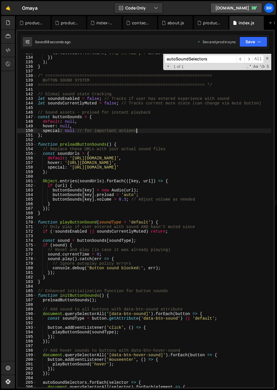
click at [228, 56] on input "autoSoundSelectors" at bounding box center [200, 59] width 72 height 8
click at [247, 59] on span "​" at bounding box center [248, 59] width 8 height 8
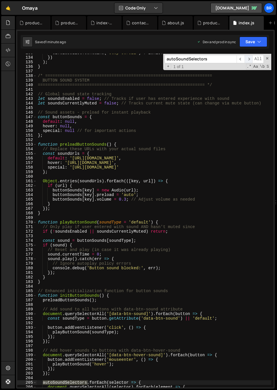
click at [247, 59] on span "​" at bounding box center [248, 59] width 8 height 8
click at [239, 59] on span "​" at bounding box center [240, 59] width 8 height 8
click at [88, 198] on div "el . classList . contains ( 'stop-scroll' ) ? [PERSON_NAME] . stop ( ) : [GEOGR…" at bounding box center [154, 222] width 234 height 343
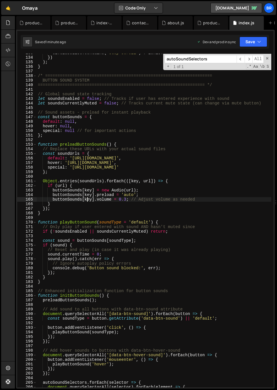
click at [90, 221] on div "el . classList . contains ( 'stop-scroll' ) ? [PERSON_NAME] . stop ( ) : [GEOGR…" at bounding box center [154, 222] width 234 height 343
type textarea "function playButtonSound(soundType = 'default') {"
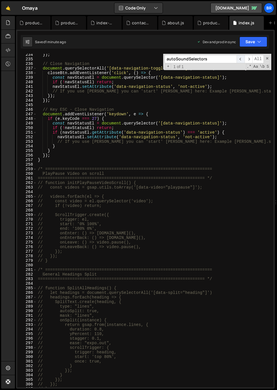
click at [238, 58] on span "​" at bounding box center [240, 59] width 8 height 8
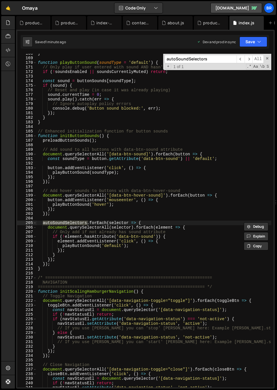
drag, startPoint x: 209, startPoint y: 58, endPoint x: 152, endPoint y: 56, distance: 57.0
click at [152, 56] on div "} function playButtonSound ( soundType = 'default' ) { // Only play if user ent…" at bounding box center [154, 221] width 234 height 334
type input "SoundSelect"
click at [168, 230] on div "} function playButtonSound ( soundType = 'default' ) { // Only play if user ent…" at bounding box center [154, 222] width 234 height 343
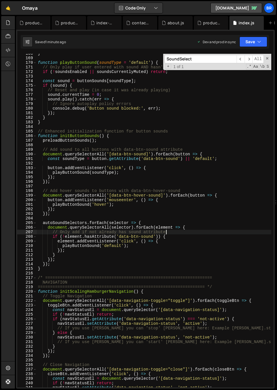
click at [92, 230] on div "} function playButtonSound ( soundType = 'default' ) { // Only play if user ent…" at bounding box center [154, 222] width 234 height 343
click at [145, 237] on div "} function playButtonSound ( soundType = 'default' ) { // Only play if user ent…" at bounding box center [154, 222] width 234 height 343
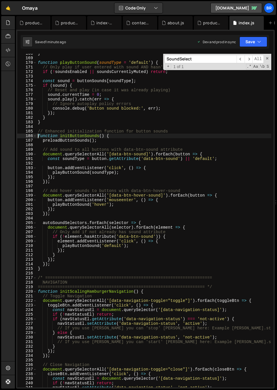
click at [38, 135] on div "} function playButtonSound ( soundType = 'default' ) { // Only play if user ent…" at bounding box center [154, 222] width 234 height 343
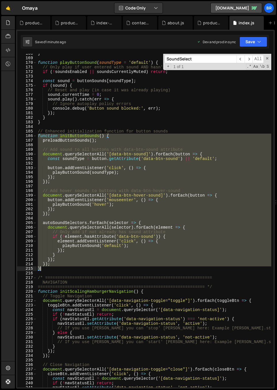
drag, startPoint x: 37, startPoint y: 136, endPoint x: 57, endPoint y: 270, distance: 135.8
click at [57, 270] on div "} function playButtonSound ( soundType = 'default' ) { // Only play if user ent…" at bounding box center [154, 222] width 234 height 343
paste textarea
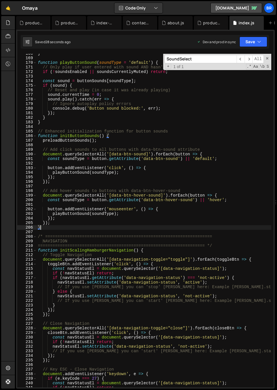
click at [162, 259] on div "} function playButtonSound ( soundType = 'default' ) { // Only play if user ent…" at bounding box center [154, 222] width 234 height 343
click at [265, 59] on span at bounding box center [267, 58] width 4 height 4
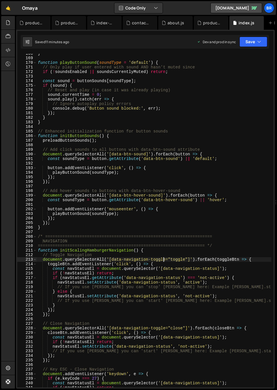
click at [246, 93] on div "} function playButtonSound ( soundType = 'default' ) { // Only play if user ent…" at bounding box center [154, 222] width 234 height 343
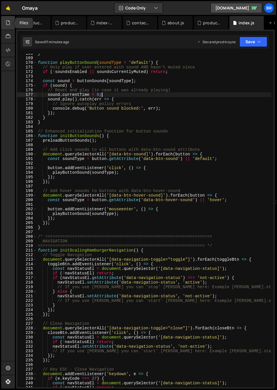
click at [5, 24] on div at bounding box center [8, 23] width 14 height 14
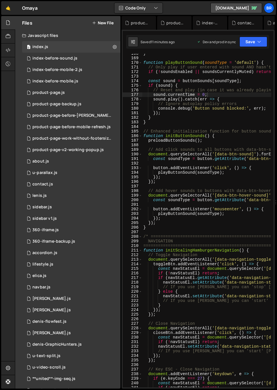
click at [180, 66] on div "} function playButtonSound ( soundType = 'default' ) { // Only play if user ent…" at bounding box center [259, 222] width 234 height 343
type textarea "});"
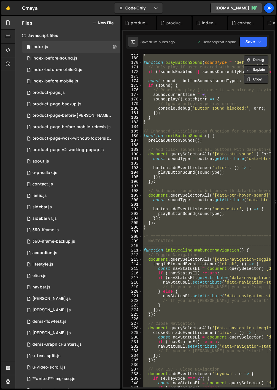
click at [104, 23] on button "New File" at bounding box center [102, 23] width 21 height 5
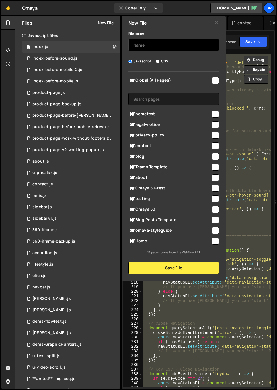
click at [157, 39] on input "text" at bounding box center [173, 45] width 90 height 13
paste input "/* ==================================================================== GLOBALS…"
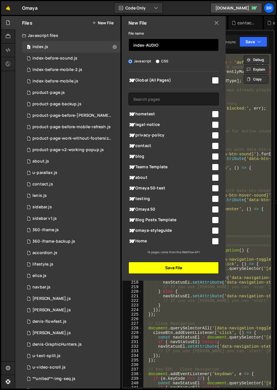
type input "index-AUDIO"
click at [172, 264] on button "Save File" at bounding box center [173, 268] width 90 height 12
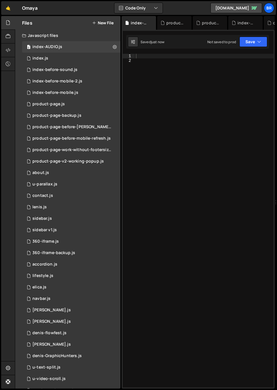
click at [190, 247] on div at bounding box center [204, 225] width 139 height 343
click at [164, 70] on div at bounding box center [204, 225] width 139 height 343
click at [76, 58] on div "0 index.js 0" at bounding box center [71, 58] width 98 height 11
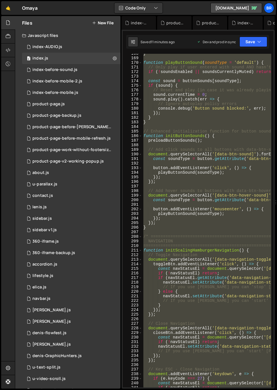
scroll to position [1387, 0]
click at [169, 80] on div "} function playButtonSound ( soundType = 'default' ) { // Only play if user ent…" at bounding box center [206, 221] width 129 height 334
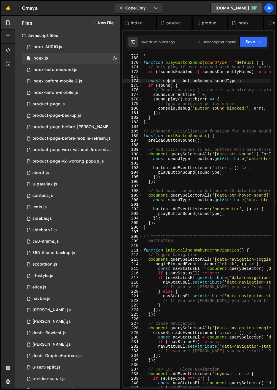
type textarea "});"
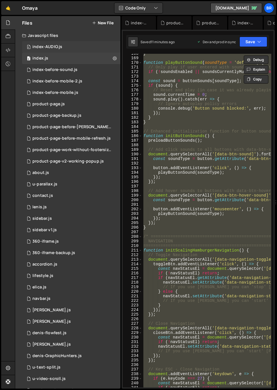
click at [58, 47] on div "index-AUDIO.js" at bounding box center [47, 46] width 30 height 5
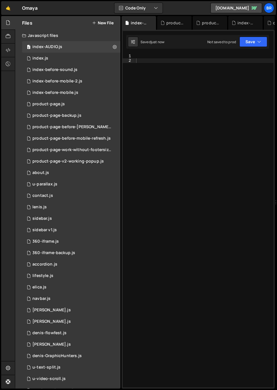
click at [218, 90] on div at bounding box center [204, 225] width 139 height 343
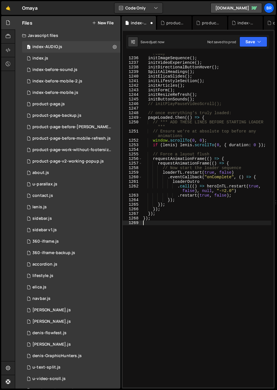
scroll to position [7057, 0]
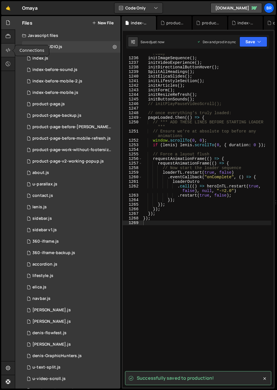
click at [8, 51] on icon at bounding box center [8, 50] width 5 height 6
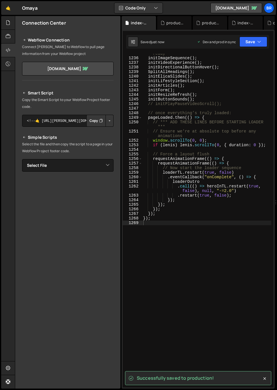
drag, startPoint x: 99, startPoint y: 145, endPoint x: 97, endPoint y: 153, distance: 8.1
click at [99, 145] on p "Select the file and then copy the script to a page in your Webflow Project foot…" at bounding box center [67, 148] width 91 height 14
click at [96, 155] on div "Smart Script Copy the Smart Script to your Webflow Project footer code. <!--🤙 […" at bounding box center [67, 190] width 91 height 200
click at [95, 161] on select "Select File index.js index-before-[PERSON_NAME].js index-before-mobile-2.js ind…" at bounding box center [67, 165] width 91 height 13
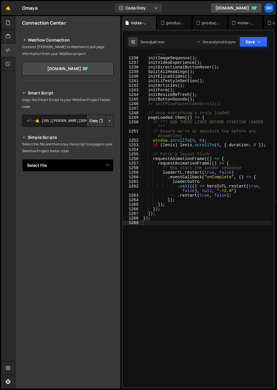
select select "45485"
click at [22, 159] on select "Select File index.js index-before-[PERSON_NAME].js index-before-mobile-2.js ind…" at bounding box center [67, 165] width 91 height 13
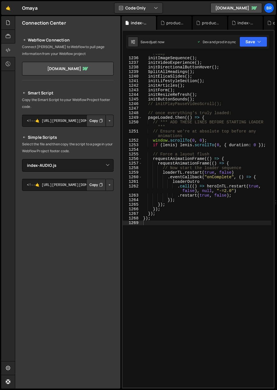
click at [108, 182] on button "Button group with nested dropdown" at bounding box center [109, 185] width 8 height 12
click at [95, 201] on link "Copy Production js" at bounding box center [90, 204] width 48 height 8
click at [238, 147] on div "// kick off other modules once fonts & eases are ready initImageSequence ( ) ; …" at bounding box center [206, 221] width 129 height 348
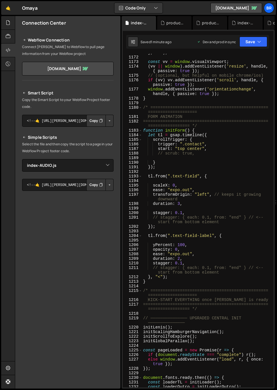
scroll to position [6705, 0]
click at [8, 46] on div at bounding box center [8, 51] width 14 height 14
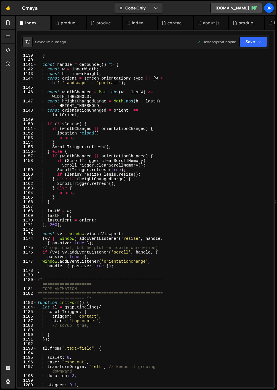
scroll to position [6177, 0]
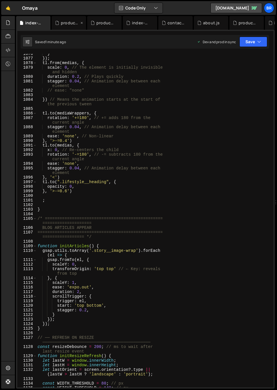
click at [81, 22] on icon at bounding box center [82, 23] width 4 height 6
click at [82, 23] on icon at bounding box center [82, 23] width 4 height 6
click at [91, 22] on icon at bounding box center [90, 23] width 4 height 6
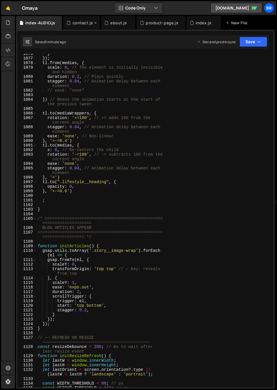
click at [93, 22] on icon at bounding box center [95, 23] width 4 height 6
click at [92, 22] on icon at bounding box center [93, 23] width 4 height 6
click at [105, 22] on icon at bounding box center [107, 23] width 4 height 6
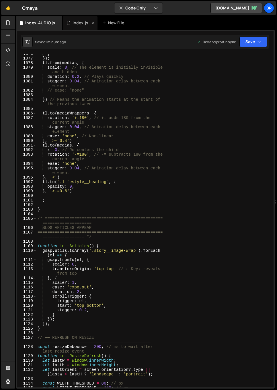
click at [92, 22] on icon at bounding box center [93, 23] width 4 height 6
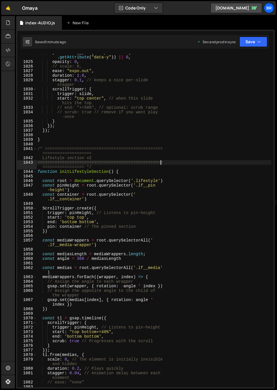
click at [192, 163] on div "yPercent : ( _ , el ) => parseFloat ( el . getAttribute ( "data-y" )) || 0 , op…" at bounding box center [153, 224] width 234 height 348
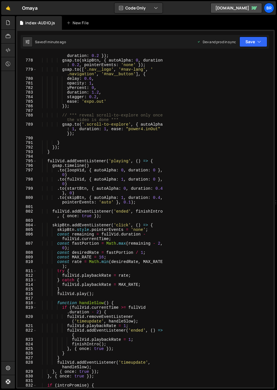
scroll to position [4425, 0]
click at [192, 188] on div "gsap . to ( videoMuteBtn , { autoAlpha : 0 , duration : 0.2 }) ; gsap . to ( sk…" at bounding box center [153, 225] width 234 height 352
type textarea ".to(startBtn, { autoAlpha: 0, duration: 0.4 }, 0)"
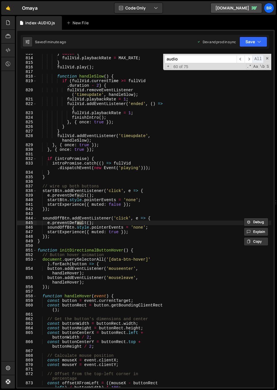
scroll to position [694, 0]
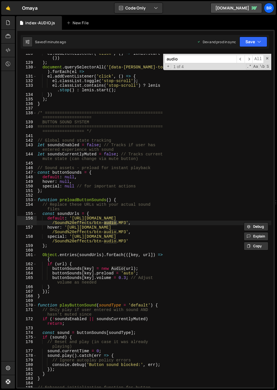
type input "audio"
click at [222, 138] on div "el . addEventListener ( 'click' , ( ) => [PERSON_NAME] . start ( )) ) ; documen…" at bounding box center [153, 227] width 234 height 352
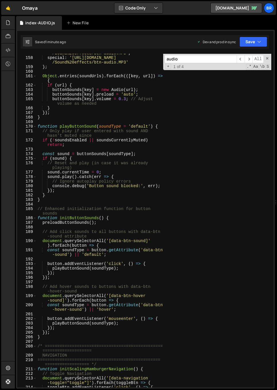
scroll to position [873, 0]
click at [77, 336] on div "hover : '[URL][DOMAIN_NAME] /Sound%20effects/btn-audio.MP3' , special : '[URL][…" at bounding box center [153, 220] width 234 height 348
type textarea "}"
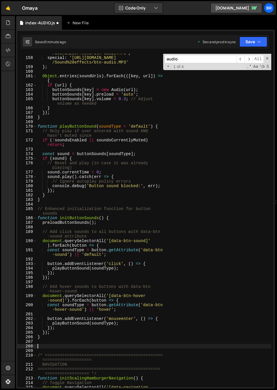
paste textarea "}"
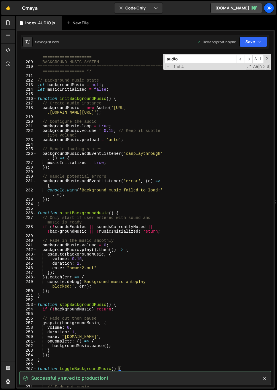
scroll to position [1169, 0]
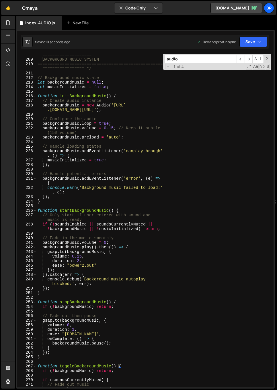
click at [135, 247] on div "/* ================================================ ==================== BACKGR…" at bounding box center [153, 222] width 234 height 348
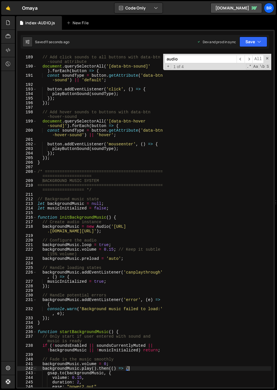
type textarea "});"
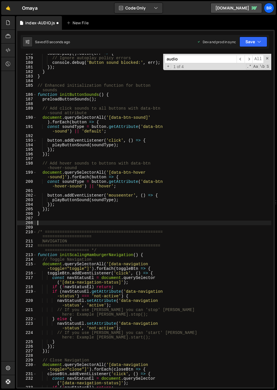
scroll to position [997, 0]
click at [68, 223] on div "sound . play ( ) . catch ( err => { // Ignore autoplay policy errors console . …" at bounding box center [153, 222] width 234 height 343
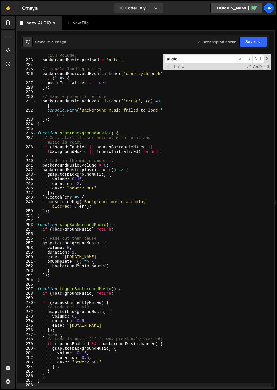
click at [204, 62] on input "audio" at bounding box center [200, 59] width 72 height 8
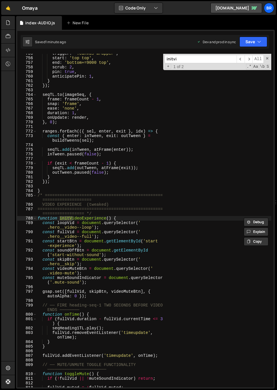
scroll to position [4276, 0]
type input "initvideo"
click at [146, 292] on div "trigger : '.canvas-wrapper' , start : 'top top' , end : 'bottom+=9000 top' , sc…" at bounding box center [153, 222] width 234 height 343
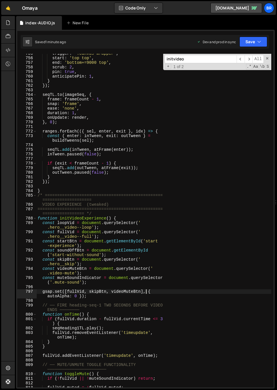
scroll to position [4282, 0]
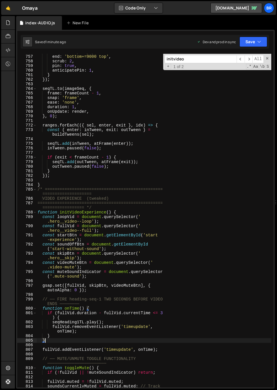
click at [110, 338] on div "start : 'top top' , end : 'bottom+=9000 top' , scrub : 2 , pin : true , anticip…" at bounding box center [153, 224] width 234 height 348
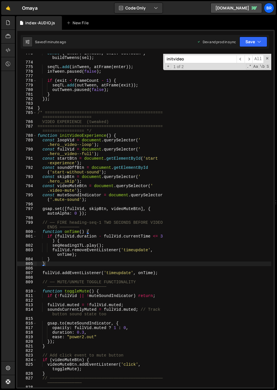
scroll to position [4364, 0]
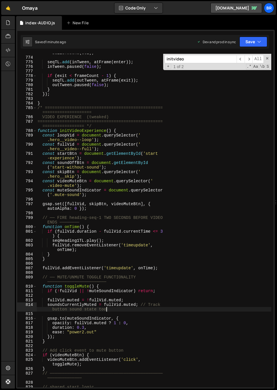
click at [142, 308] on div "const { enter : inTween , exit : outTween } = buildTweens ( sel ) ; seqTL . add…" at bounding box center [153, 220] width 234 height 348
type textarea "soundsCurrentlyMuted = fullVid.muted; // Track button sound state too"
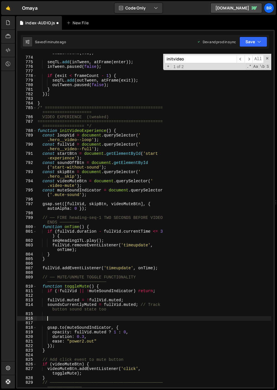
paste textarea "toggleBackgroundMusic();"
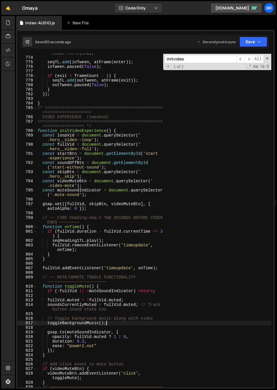
type textarea "toggleBackgroundMusic();"
click at [198, 62] on input "initvideo" at bounding box center [200, 59] width 72 height 8
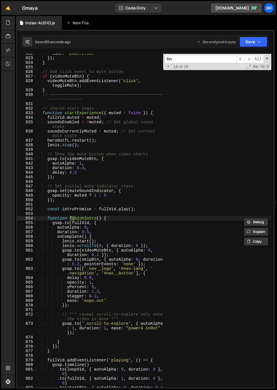
scroll to position [4657, 0]
type input "finishin"
click at [156, 284] on div "ease : "power2.out" }) ; } // Add click event to mute button if ( videoMuteBtn …" at bounding box center [153, 225] width 234 height 348
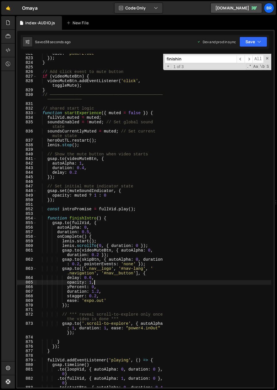
click at [151, 307] on div "ease : "power2.out" }) ; } // Add click event to mute button if ( videoMuteBtn …" at bounding box center [153, 225] width 234 height 348
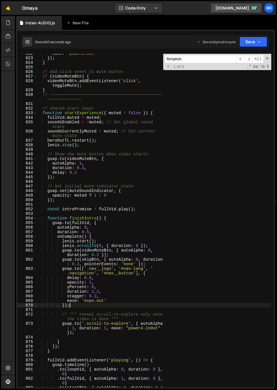
click at [169, 333] on div "ease : "power2.out" }) ; } // Add click event to mute button if ( videoMuteBtn …" at bounding box center [153, 225] width 234 height 348
type textarea "[DOMAIN_NAME]('.scroll-to-explore', { autoAlpha: 1, duration: 1, ease: "power4.…"
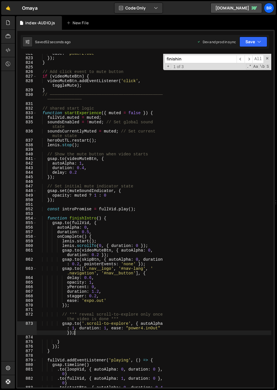
scroll to position [0, 1]
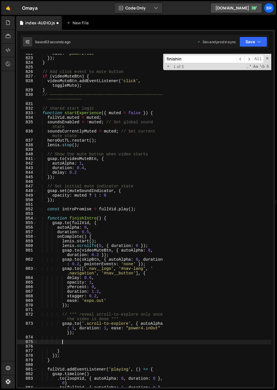
paste textarea "}"
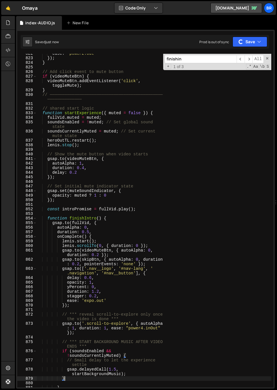
scroll to position [4723, 0]
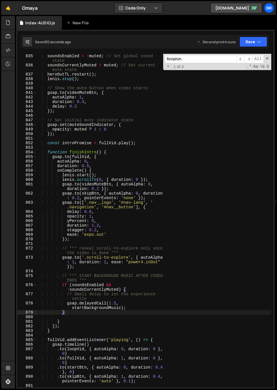
click at [210, 321] on div "soundsEnabled = ! muted ; // Set global sound state soundsCurrentlyMuted = mute…" at bounding box center [153, 230] width 234 height 352
type textarea "}"
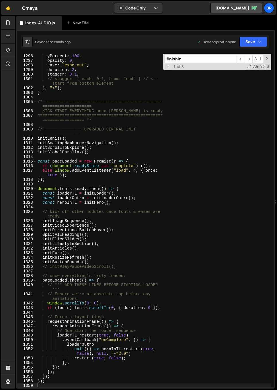
scroll to position [7370, 0]
click at [97, 262] on div "yPercent : 100 , opacity : 0 , ease : "expo.out" , duration : 2 , stagger : 0.1…" at bounding box center [153, 220] width 234 height 343
type textarea "initButtonSounds();"
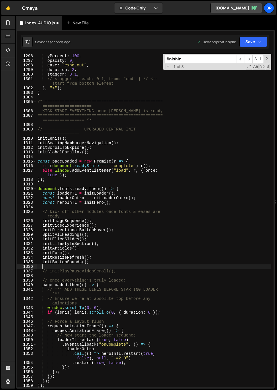
paste textarea "initBackgroundMusic();"
click at [152, 228] on div "yPercent : 100 , opacity : 0 , ease : "expo.out" , duration : 2 , stagger : 0.1…" at bounding box center [153, 220] width 234 height 343
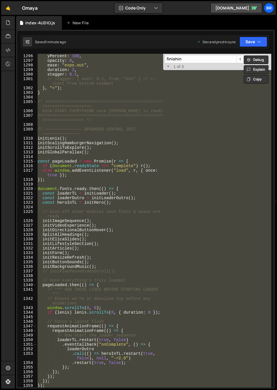
click at [151, 269] on div "yPercent : 100 , opacity : 0 , ease : "expo.out" , duration : 2 , stagger : 0.1…" at bounding box center [153, 221] width 234 height 334
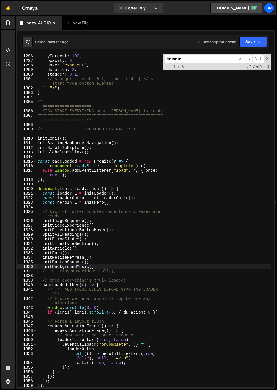
click at [152, 273] on div "yPercent : 100 , opacity : 0 , ease : "expo.out" , duration : 2 , stagger : 0.1…" at bounding box center [153, 220] width 234 height 343
type textarea "// initPlayPauseVideoScroll();"
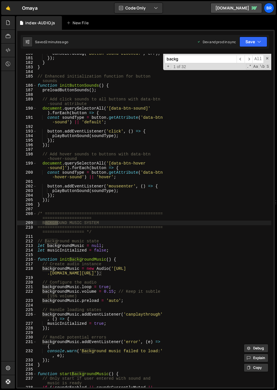
scroll to position [1006, 0]
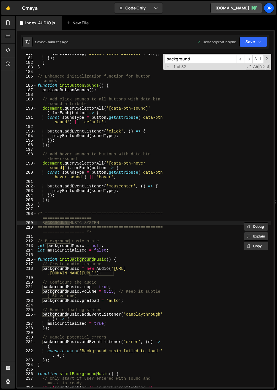
type input "background"
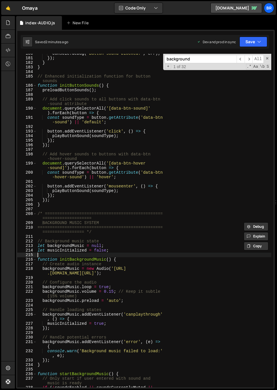
click at [174, 256] on div "console . debug ( 'Button sound blocked:' , err ) ; }) ; } } // Enhanced initia…" at bounding box center [153, 225] width 234 height 348
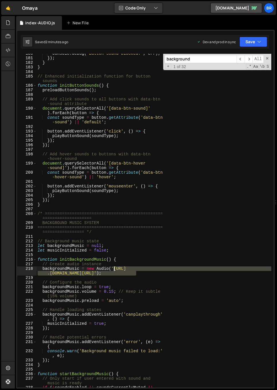
drag, startPoint x: 135, startPoint y: 273, endPoint x: 115, endPoint y: 269, distance: 20.8
click at [113, 269] on div "console . debug ( 'Button sound blocked:' , err ) ; }) ; } } // Enhanced initia…" at bounding box center [153, 225] width 234 height 348
paste textarea "Sound%20effects/Omaya-audio-c2"
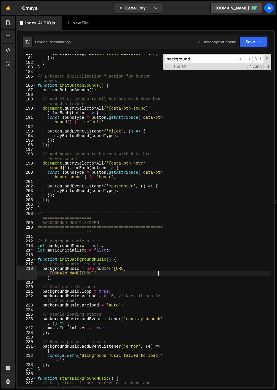
click at [172, 289] on div "console . debug ( 'Button sound blocked:' , err ) ; }) ; } } // Enhanced initia…" at bounding box center [153, 225] width 234 height 348
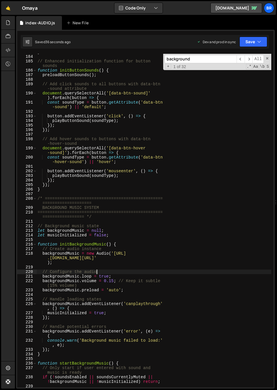
scroll to position [1021, 0]
click at [113, 281] on div "} // Enhanced initialization function for button sounds function initButtonSoun…" at bounding box center [153, 221] width 234 height 343
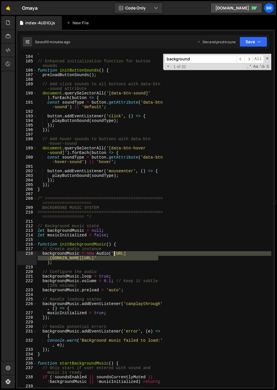
drag, startPoint x: 158, startPoint y: 259, endPoint x: 143, endPoint y: 259, distance: 15.2
click at [113, 252] on div "} // Enhanced initialization function for button sounds function initButtonSoun…" at bounding box center [153, 221] width 234 height 343
paste textarea "[DOMAIN_NAME]"
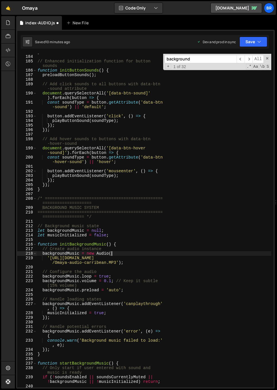
type textarea "backgroundMusic = new Audio("
